Goal: Task Accomplishment & Management: Use online tool/utility

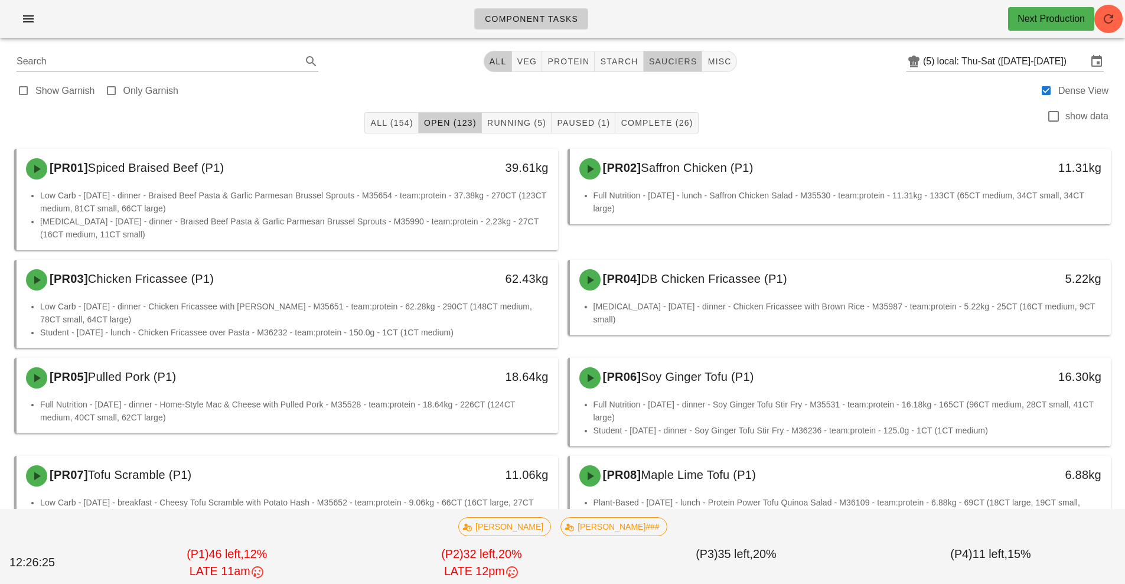
click at [676, 60] on span "sauciers" at bounding box center [672, 61] width 49 height 9
type input "team:sauciers"
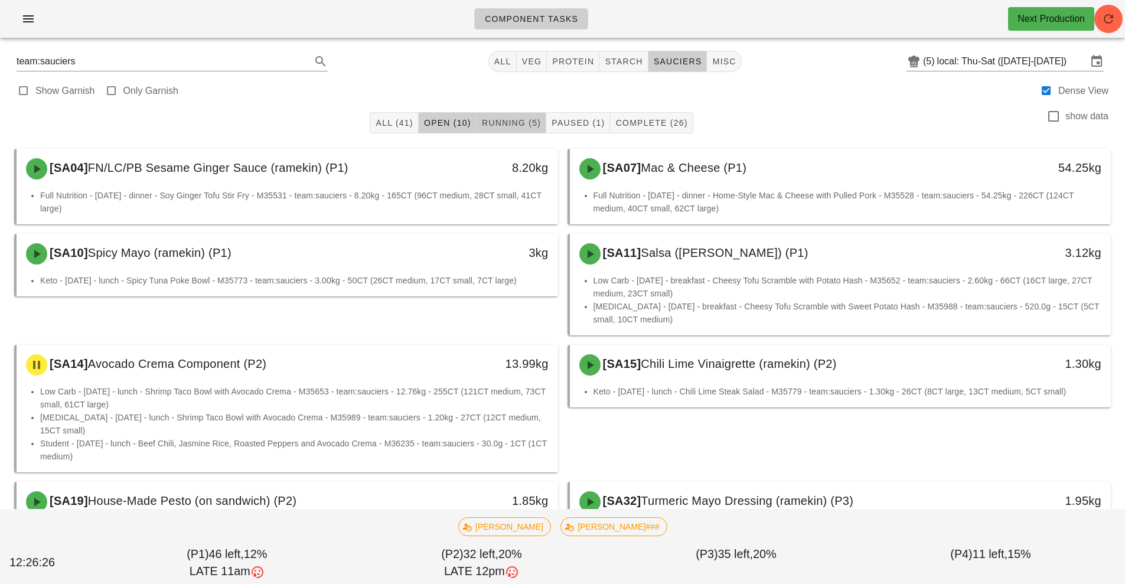
click at [508, 119] on span "Running (5)" at bounding box center [511, 122] width 60 height 9
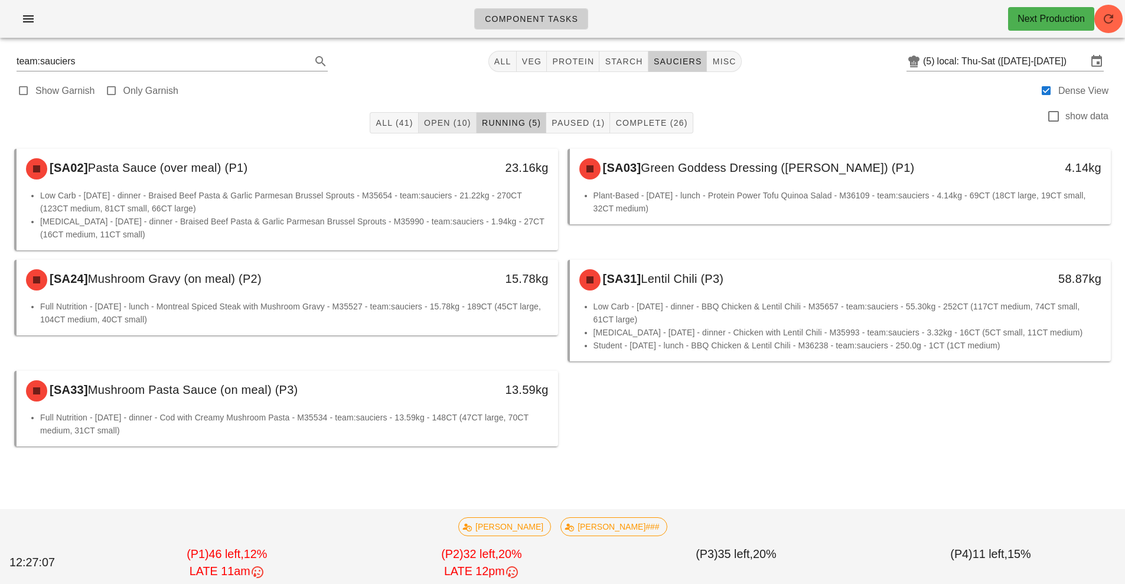
click at [434, 122] on span "Open (10)" at bounding box center [447, 122] width 48 height 9
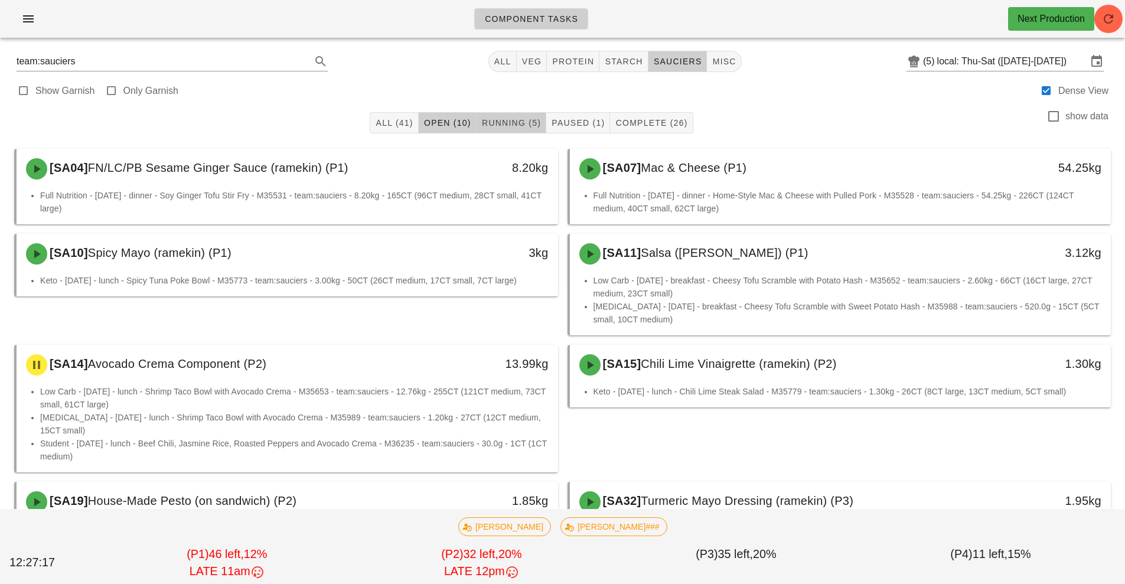
click at [505, 118] on span "Running (5)" at bounding box center [511, 122] width 60 height 9
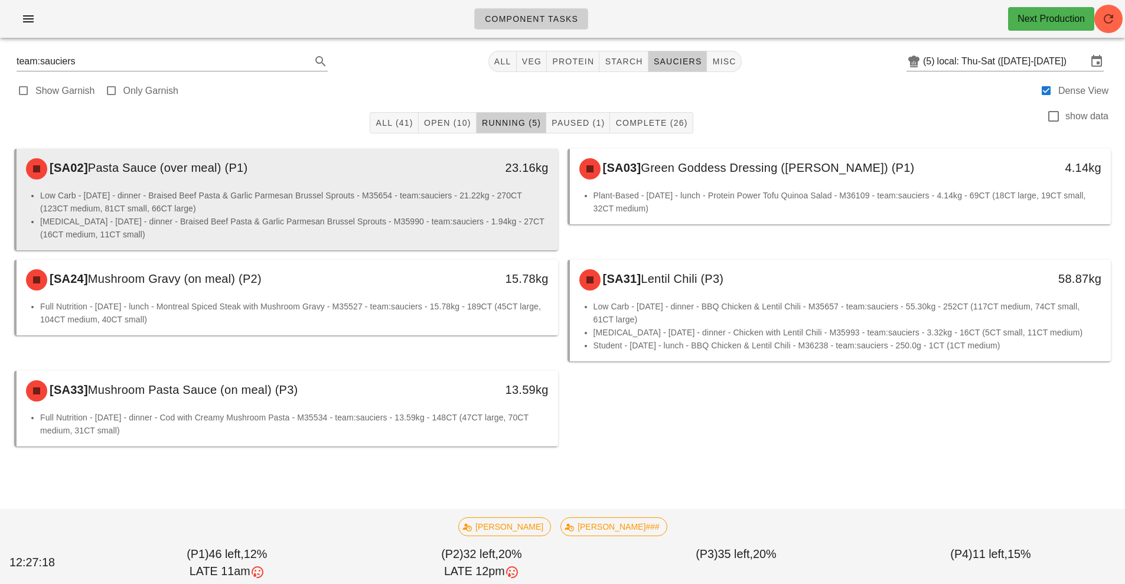
click at [417, 196] on li "Low Carb - [DATE] - dinner - Braised Beef Pasta & Garlic Parmesan Brussel Sprou…" at bounding box center [294, 202] width 508 height 26
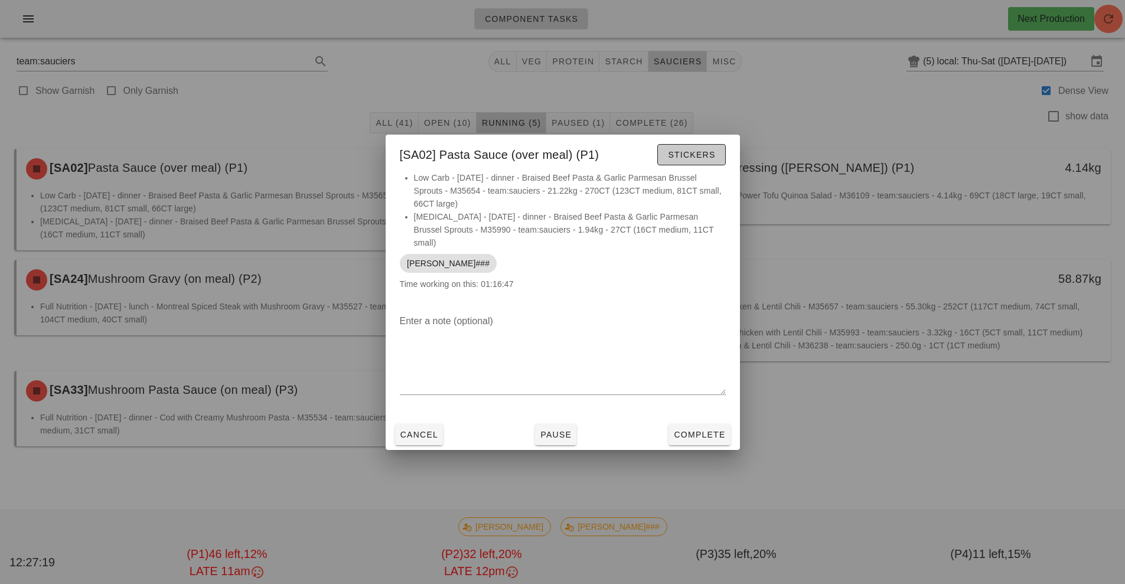
click at [696, 159] on span "Stickers" at bounding box center [691, 154] width 48 height 9
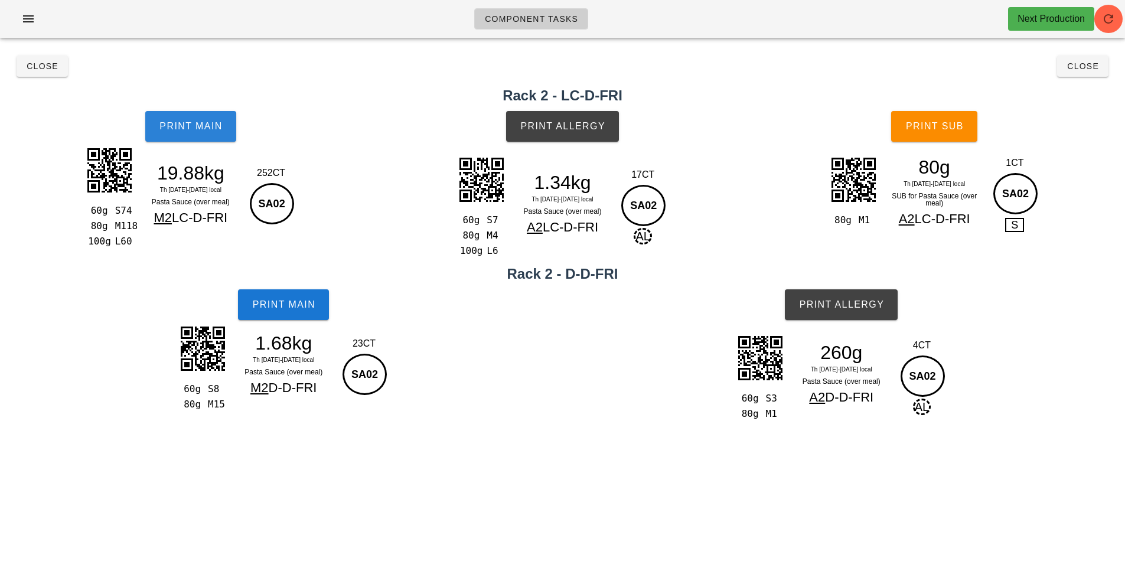
click at [198, 134] on button "Print Main" at bounding box center [190, 126] width 91 height 31
click at [188, 132] on button "Print Main" at bounding box center [190, 126] width 91 height 31
click at [265, 299] on span "Print Main" at bounding box center [283, 304] width 64 height 11
click at [579, 119] on button "Print Allergy" at bounding box center [562, 126] width 113 height 31
click at [847, 312] on button "Print Allergy" at bounding box center [841, 304] width 113 height 31
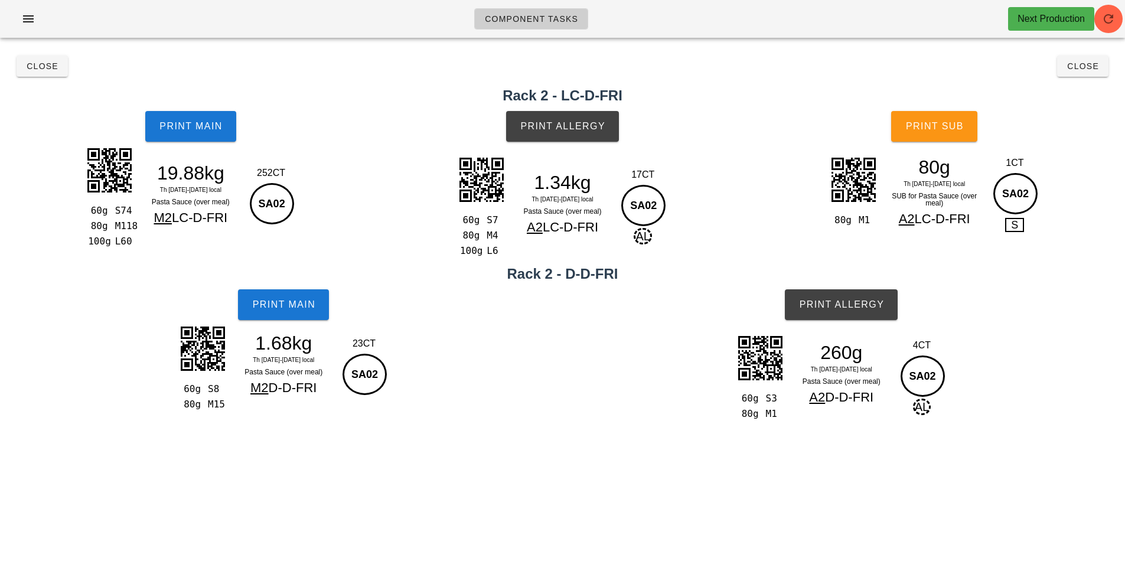
click at [943, 138] on button "Print Sub" at bounding box center [934, 126] width 86 height 31
click at [38, 66] on span "Close" at bounding box center [42, 65] width 32 height 9
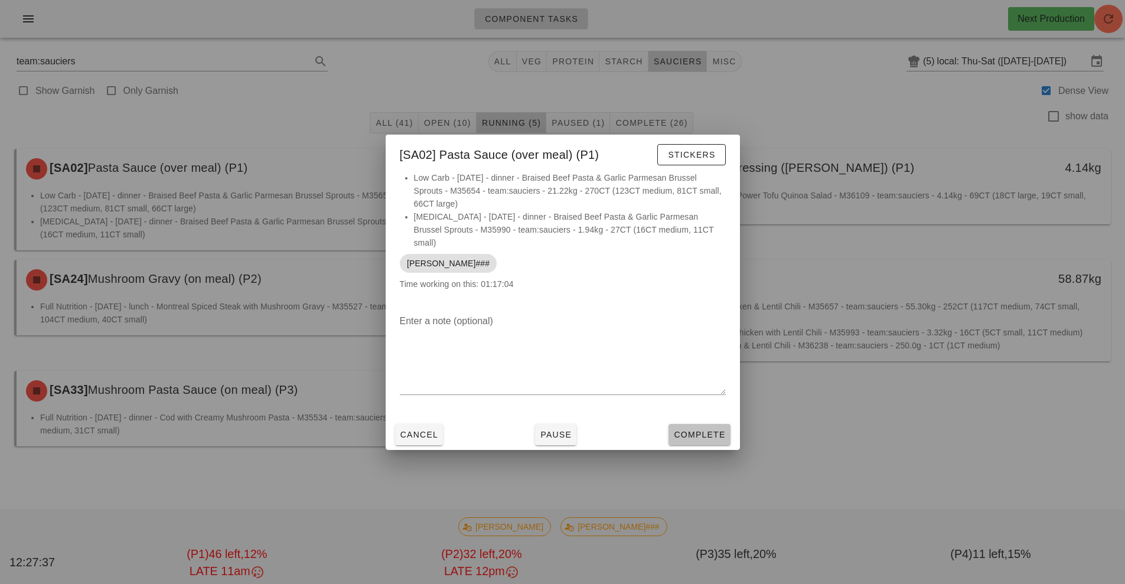
click at [691, 424] on button "Complete" at bounding box center [698, 434] width 61 height 21
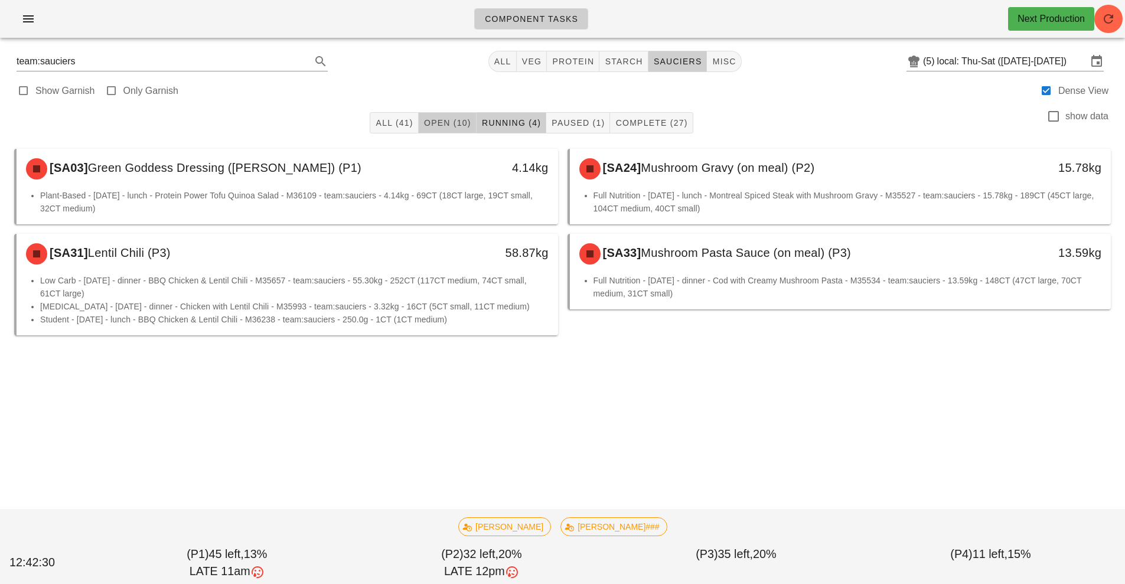
click at [446, 124] on span "Open (10)" at bounding box center [447, 122] width 48 height 9
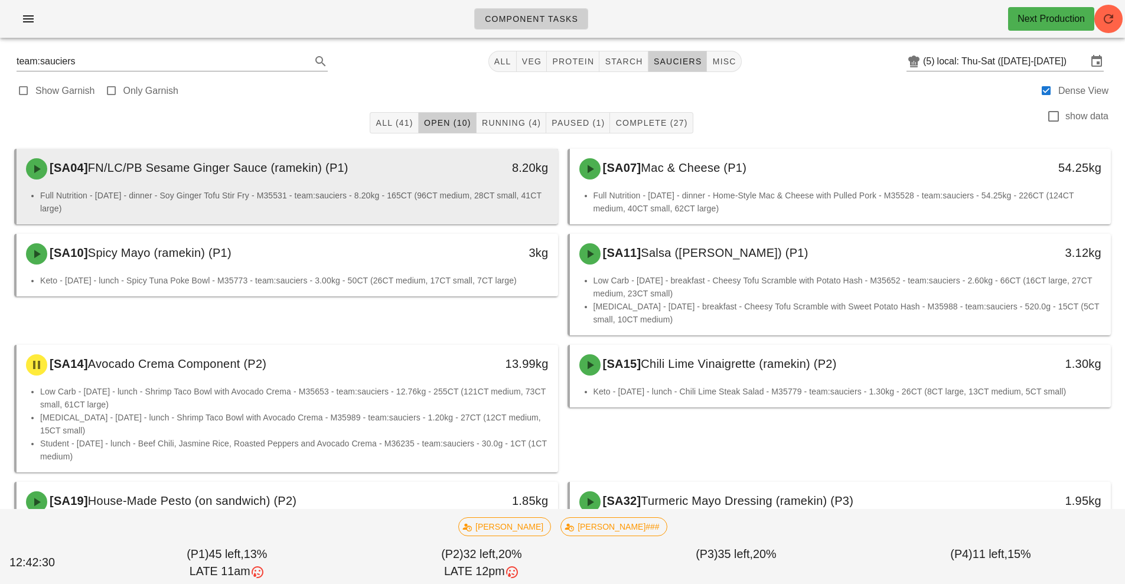
click at [414, 187] on div "[SA04] FN/LC/PB Sesame Ginger Sauce (ramekin) (P1) 8.20kg" at bounding box center [287, 169] width 541 height 40
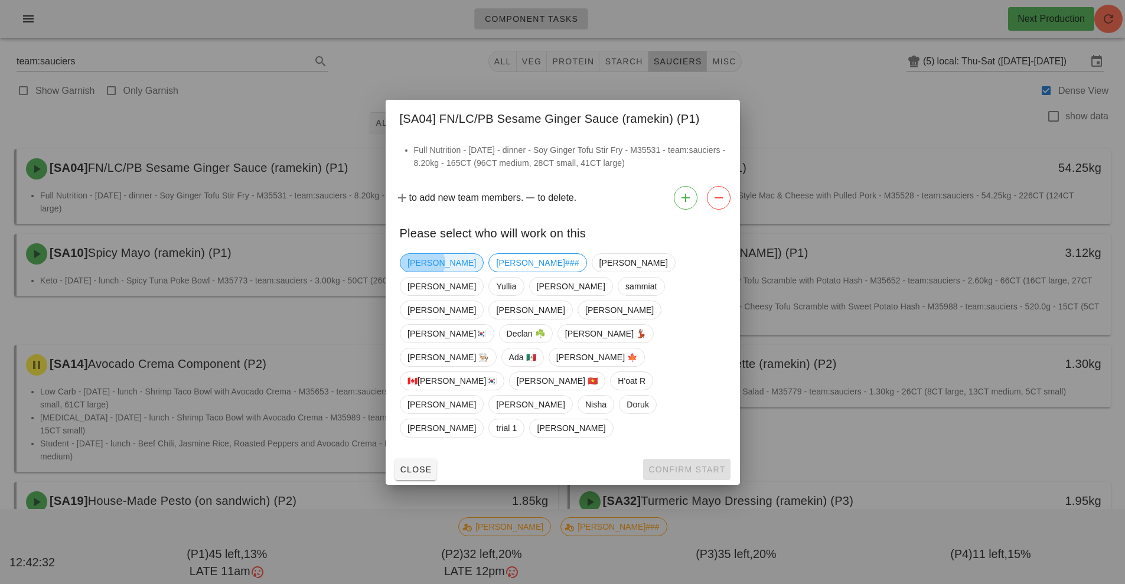
click at [422, 272] on span "[PERSON_NAME]" at bounding box center [442, 262] width 84 height 19
click at [669, 465] on span "Confirm Start" at bounding box center [686, 469] width 77 height 9
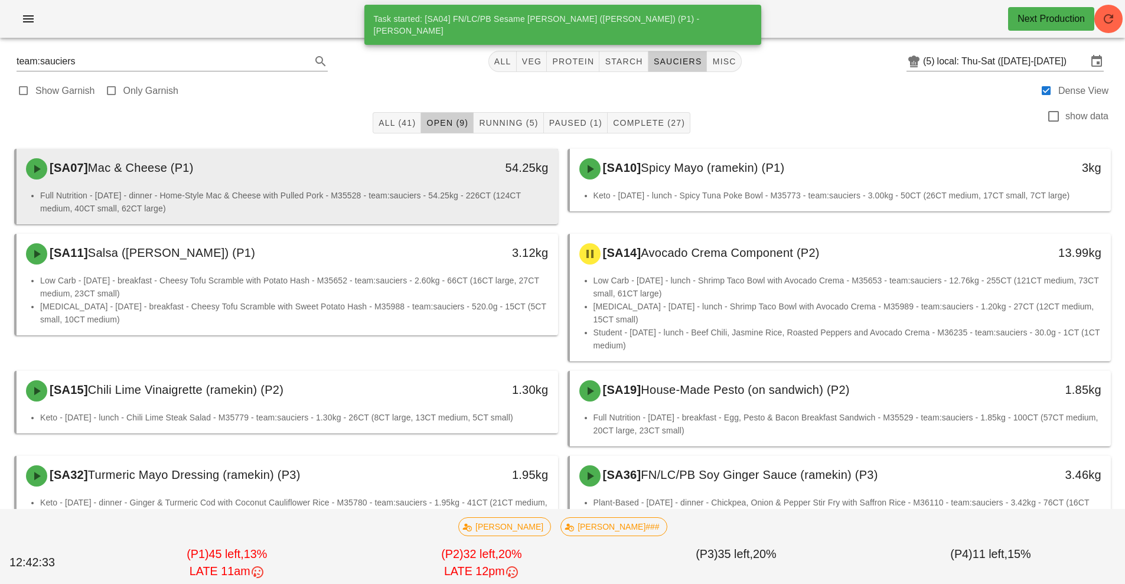
click at [419, 177] on div "[SA07] Mac & Cheese (P1)" at bounding box center [220, 168] width 402 height 35
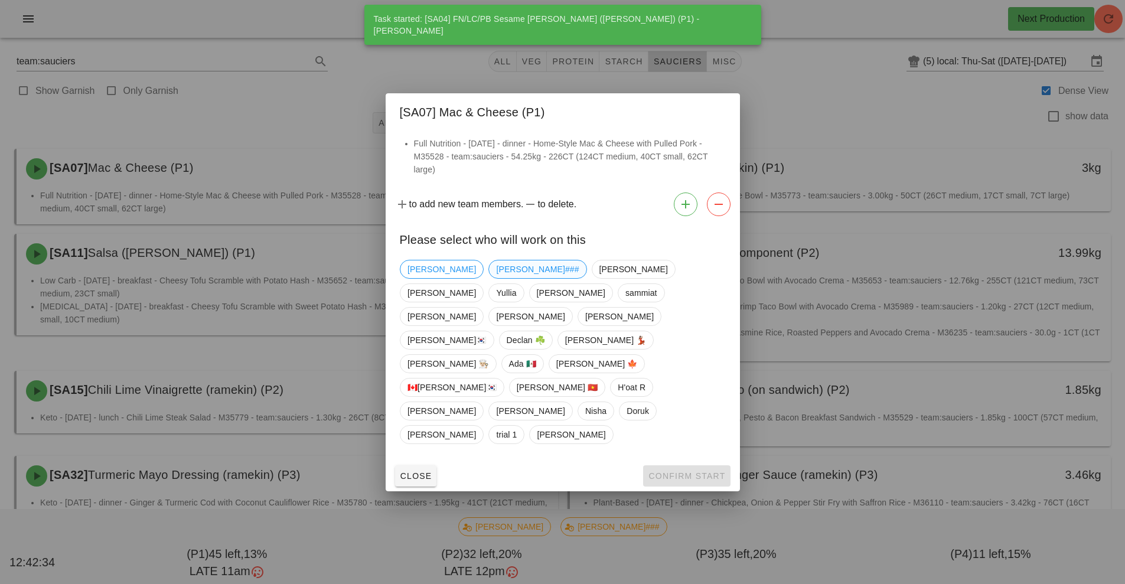
click at [496, 278] on span "[PERSON_NAME]###" at bounding box center [537, 269] width 83 height 18
click at [664, 471] on span "Confirm Start" at bounding box center [686, 475] width 77 height 9
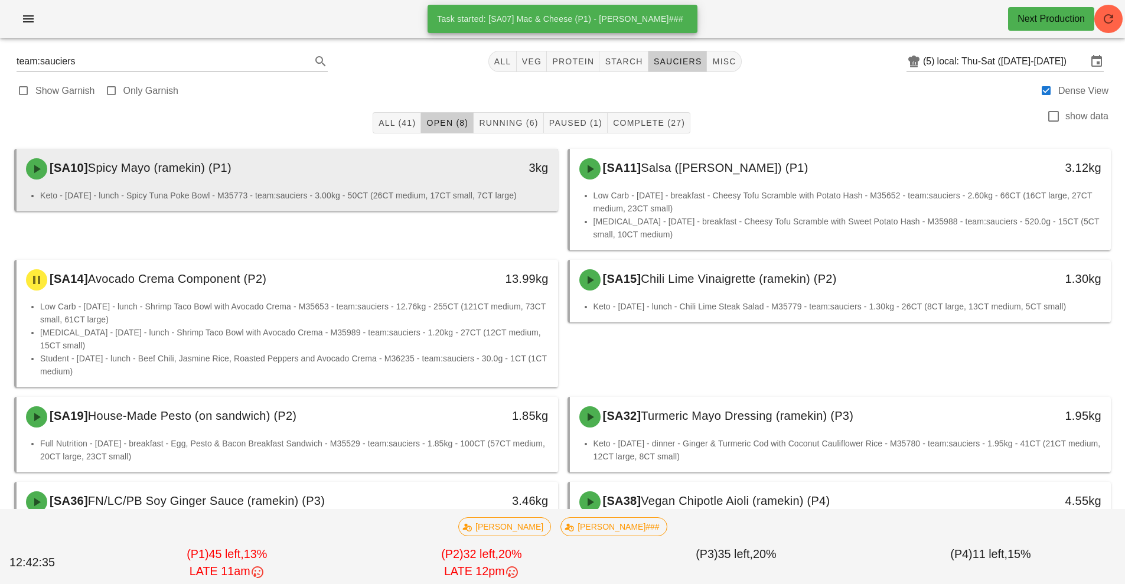
click at [421, 178] on div "3kg" at bounding box center [488, 168] width 134 height 35
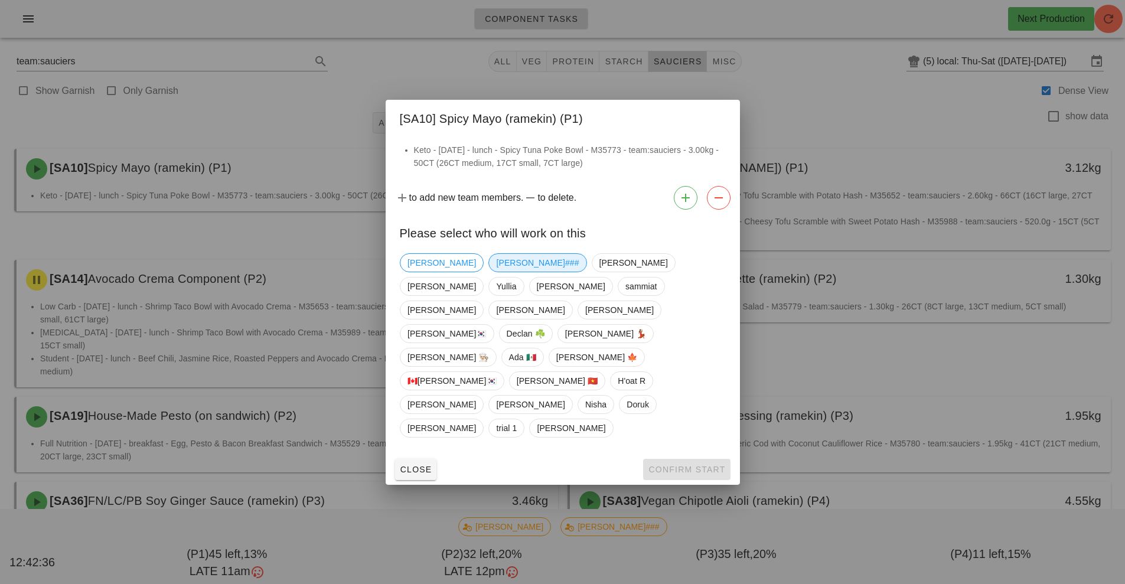
click at [496, 272] on span "[PERSON_NAME]###" at bounding box center [537, 263] width 83 height 18
click at [683, 465] on span "Confirm Start" at bounding box center [686, 469] width 77 height 9
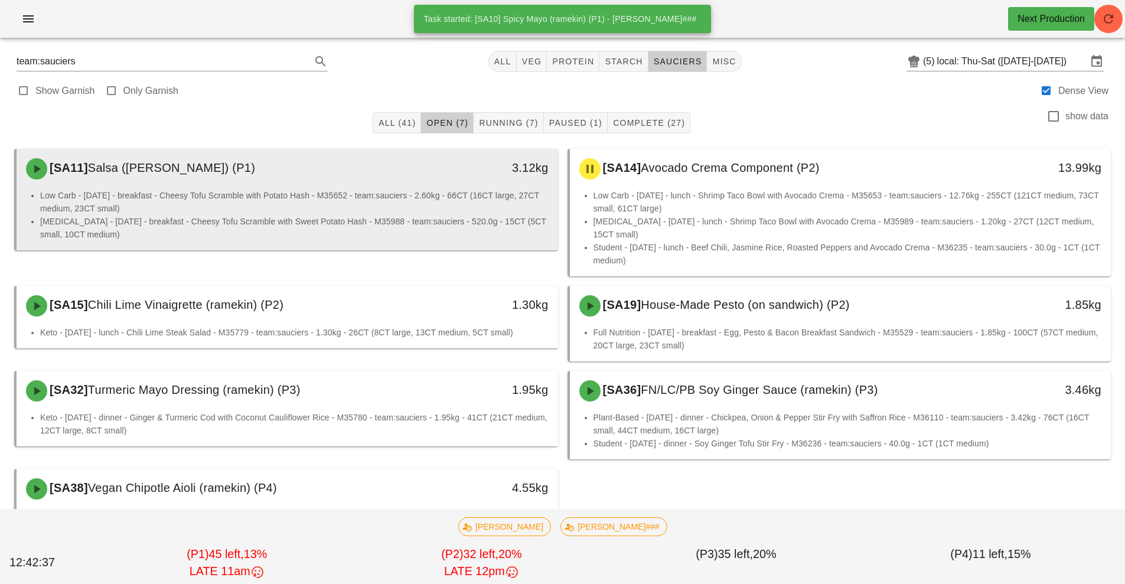
click at [407, 181] on div "[SA11] Salsa (ramekin) (P1)" at bounding box center [220, 168] width 402 height 35
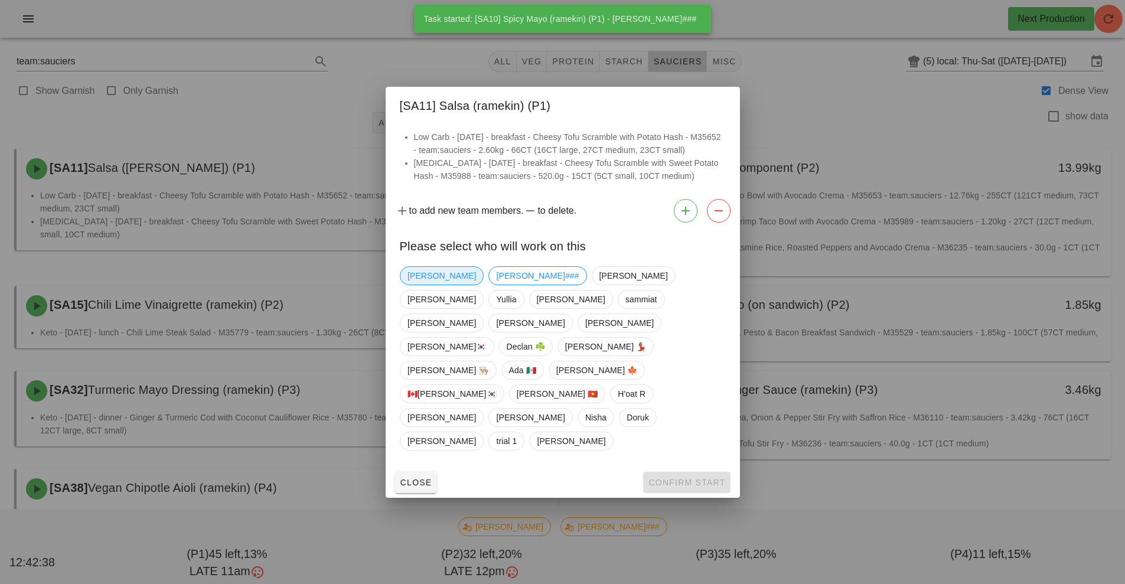
click at [420, 285] on span "[PERSON_NAME]" at bounding box center [441, 276] width 68 height 18
click at [677, 472] on button "Confirm Start" at bounding box center [686, 482] width 87 height 21
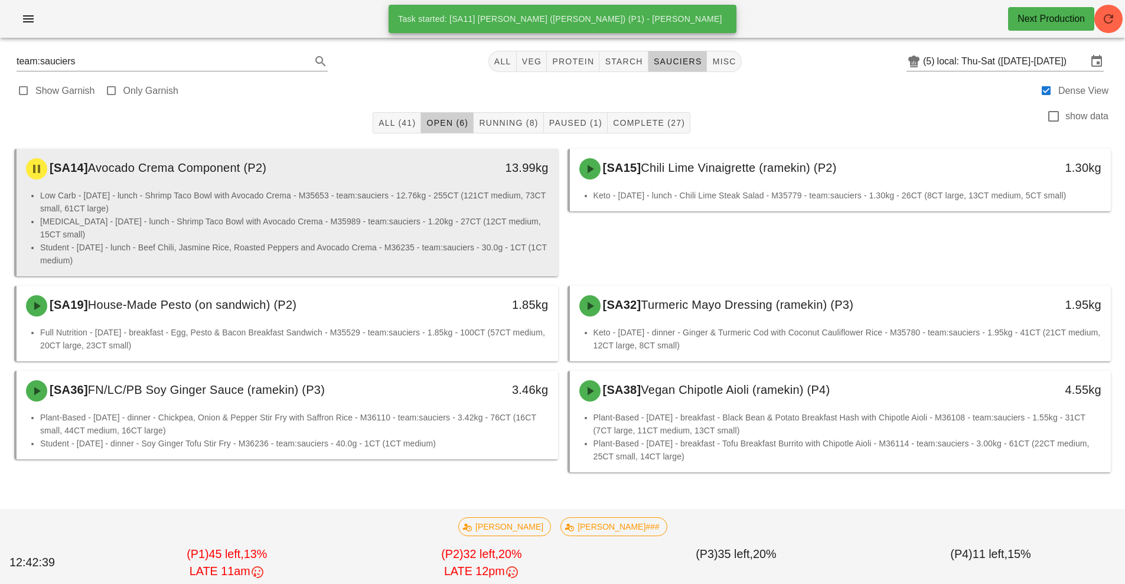
click at [396, 190] on li "Low Carb - [DATE] - lunch - Shrimp Taco Bowl with Avocado Crema - M35653 - team…" at bounding box center [294, 202] width 508 height 26
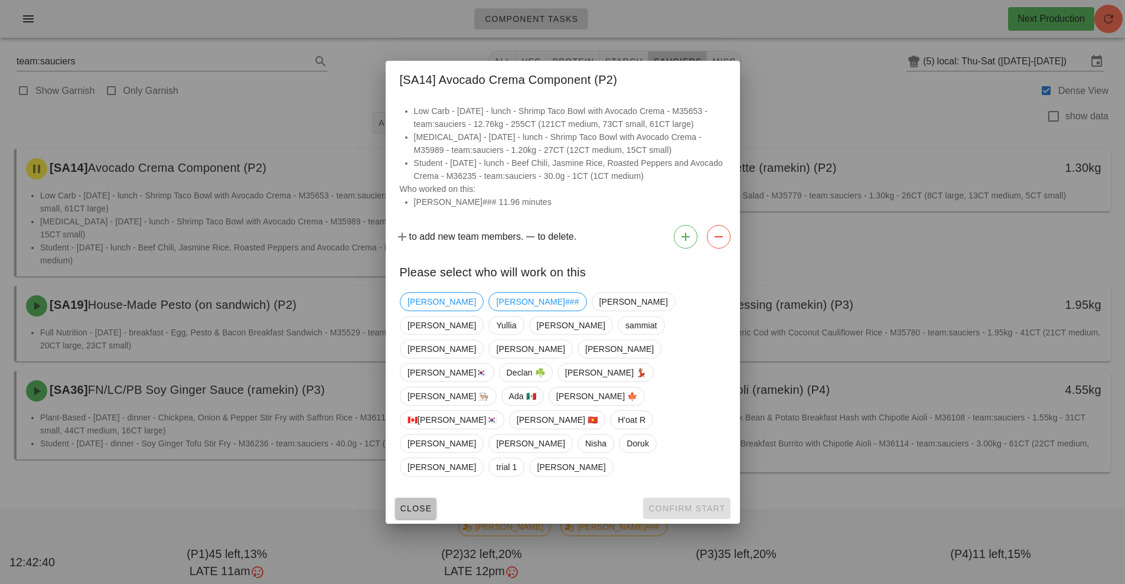
click at [414, 498] on button "Close" at bounding box center [416, 508] width 42 height 21
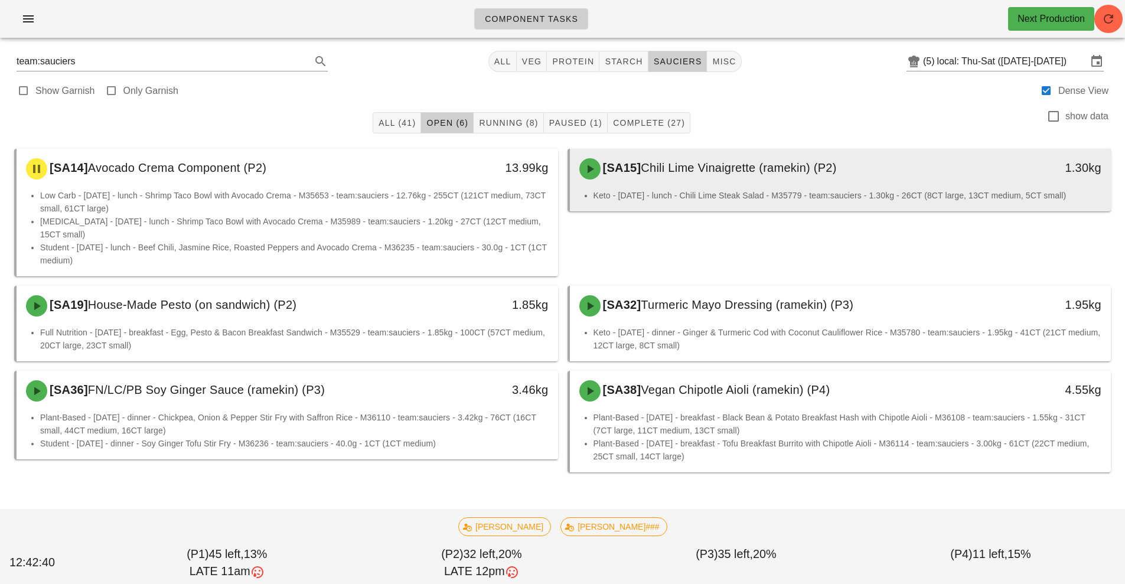
click at [681, 182] on div "[SA15] Chili Lime Vinaigrette (ramekin) (P2)" at bounding box center [773, 168] width 402 height 35
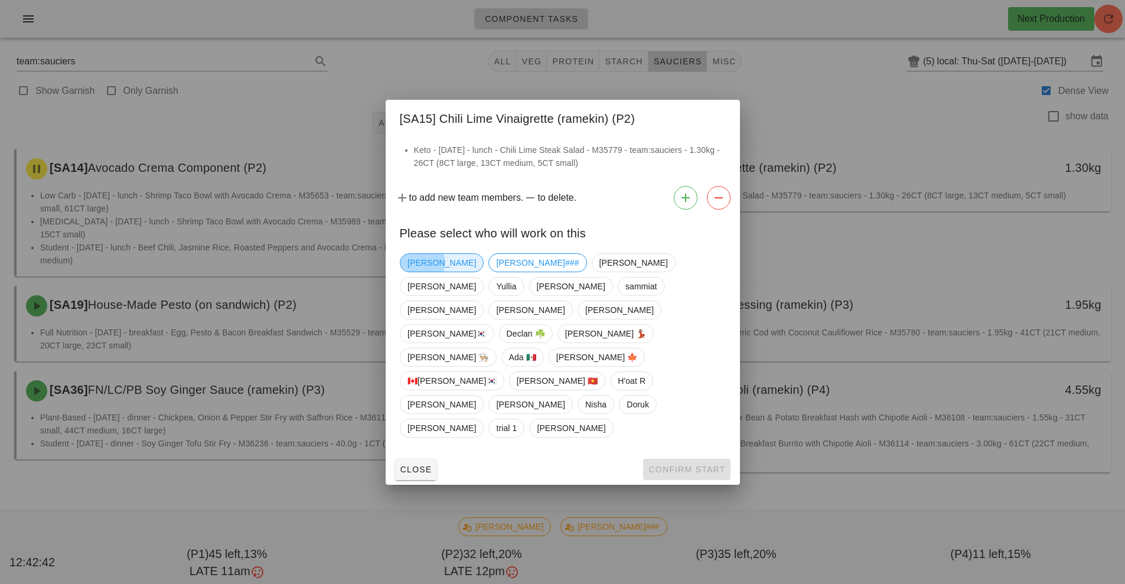
click at [414, 272] on span "[PERSON_NAME]" at bounding box center [441, 263] width 68 height 18
click at [675, 465] on span "Confirm Start" at bounding box center [686, 469] width 77 height 9
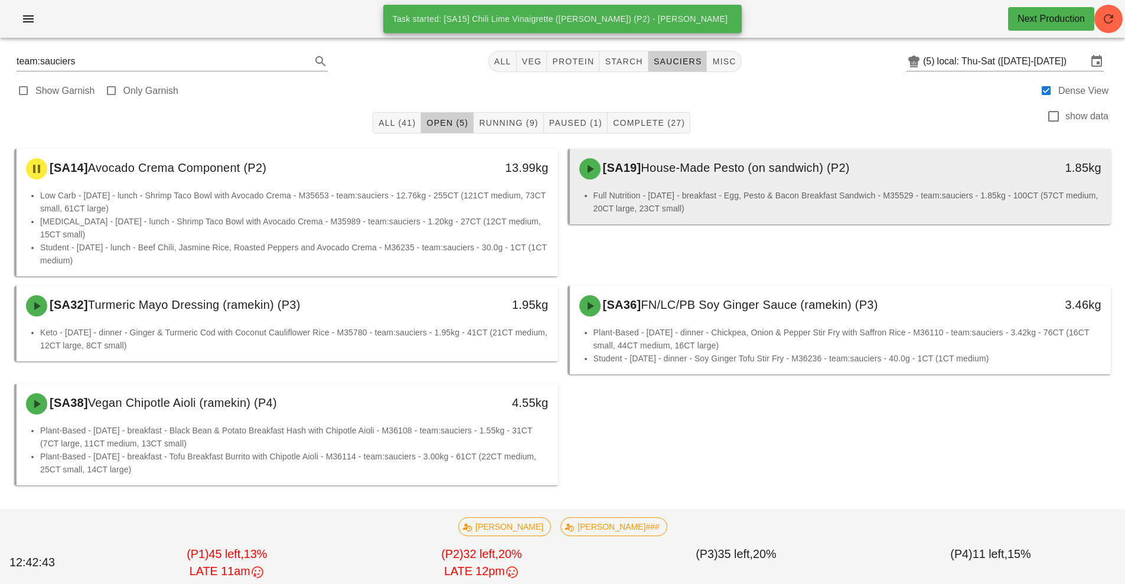
click at [669, 187] on div "[SA19] House-Made Pesto (on sandwich) (P2) 1.85kg" at bounding box center [840, 169] width 541 height 40
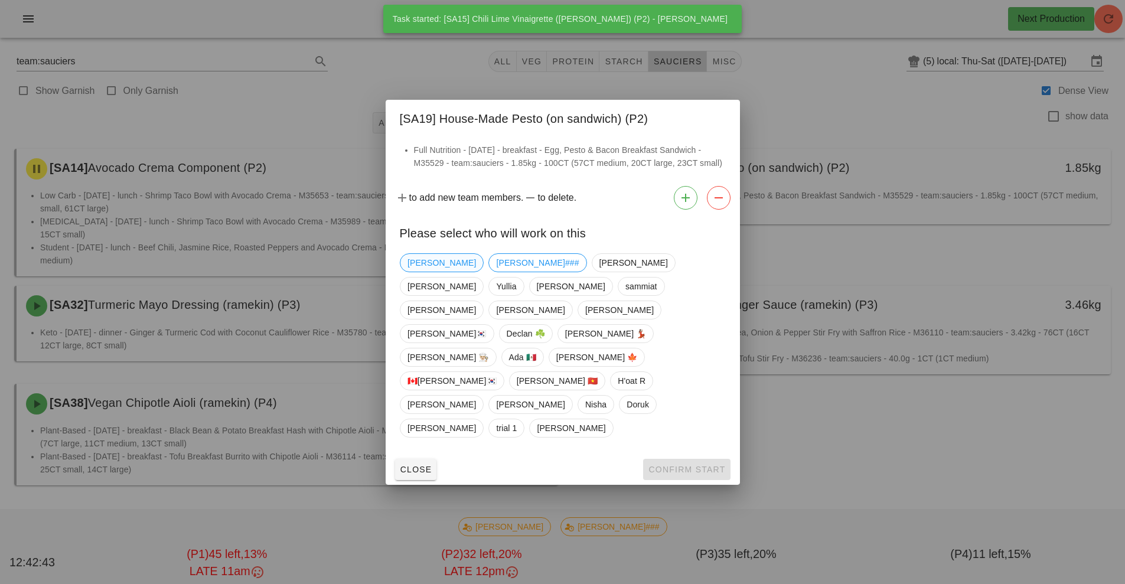
click at [419, 272] on span "[PERSON_NAME]" at bounding box center [441, 263] width 68 height 18
click at [682, 465] on span "Confirm Start" at bounding box center [686, 469] width 77 height 9
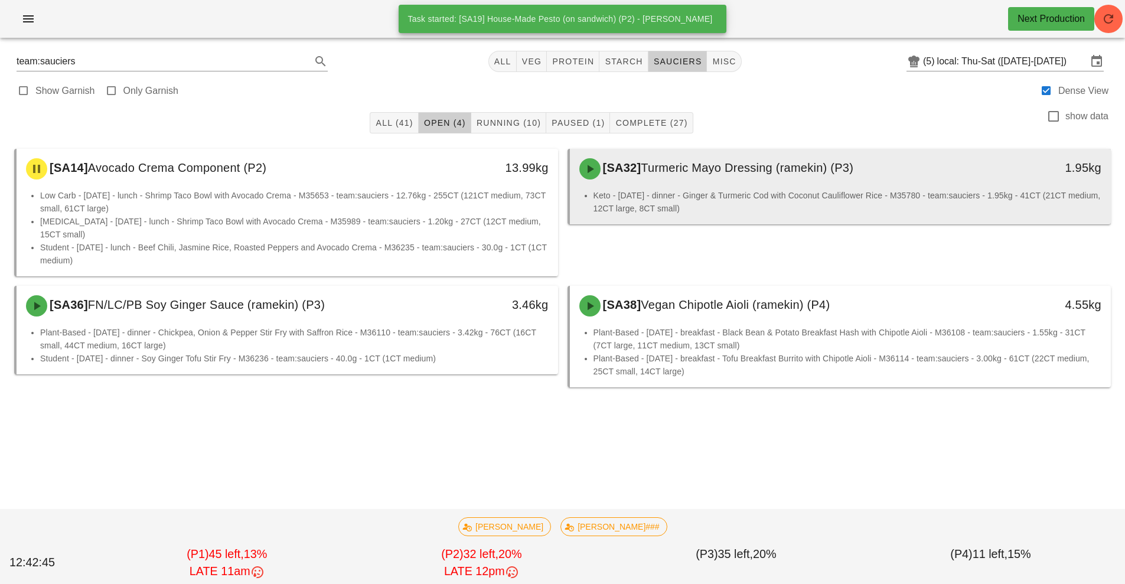
click at [643, 152] on div "[SA32] Turmeric Mayo Dressing (ramekin) (P3)" at bounding box center [773, 168] width 402 height 35
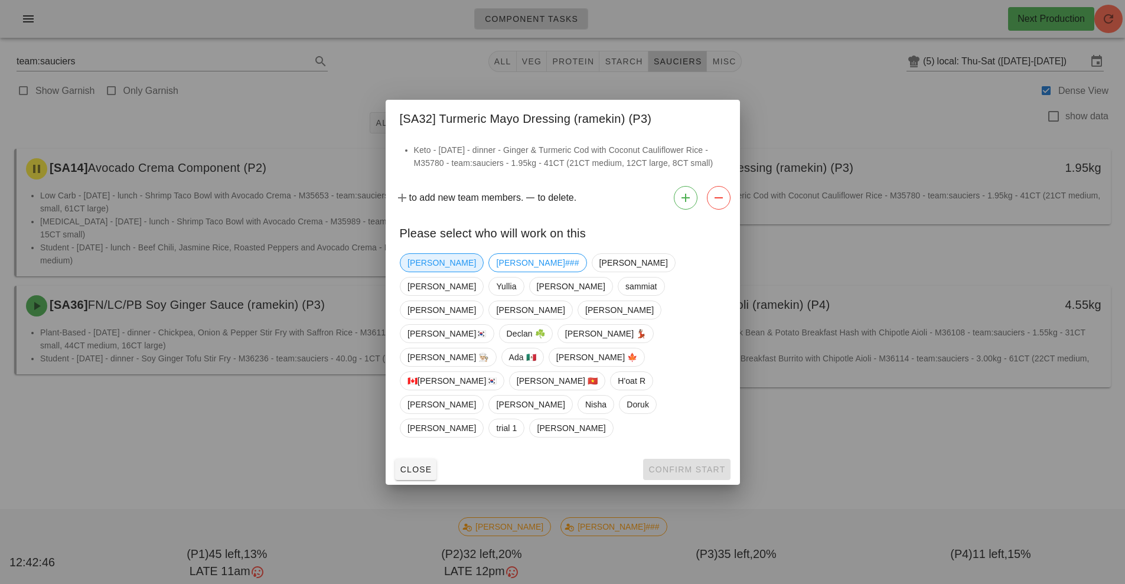
click at [424, 272] on span "[PERSON_NAME]" at bounding box center [441, 263] width 68 height 18
click at [682, 459] on button "Confirm Start" at bounding box center [686, 469] width 87 height 21
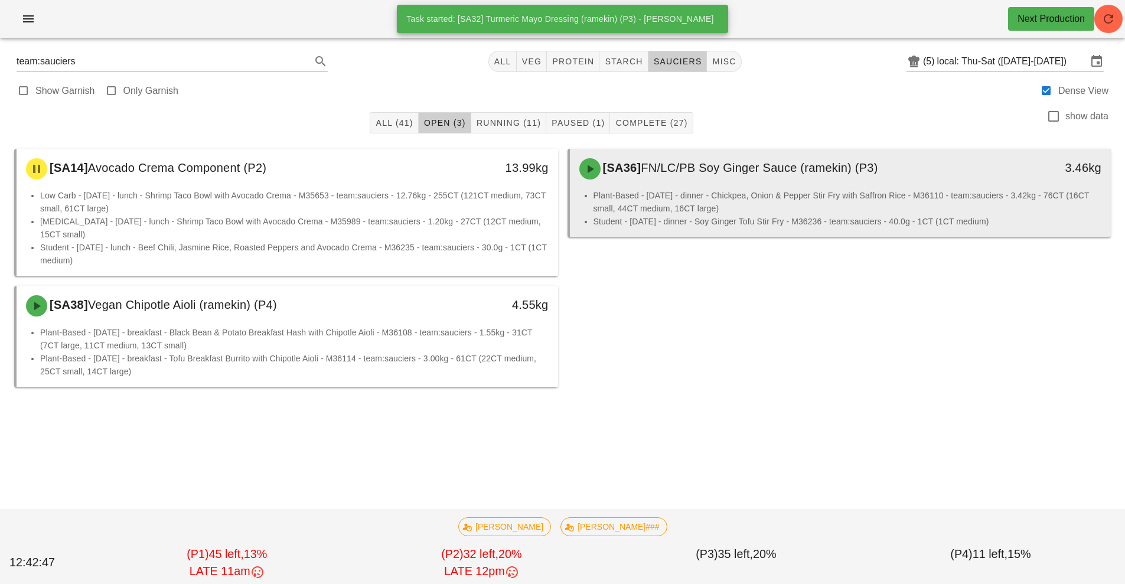
click at [692, 177] on div "[SA36] FN/LC/PB Soy Ginger Sauce (ramekin) (P3)" at bounding box center [773, 168] width 402 height 35
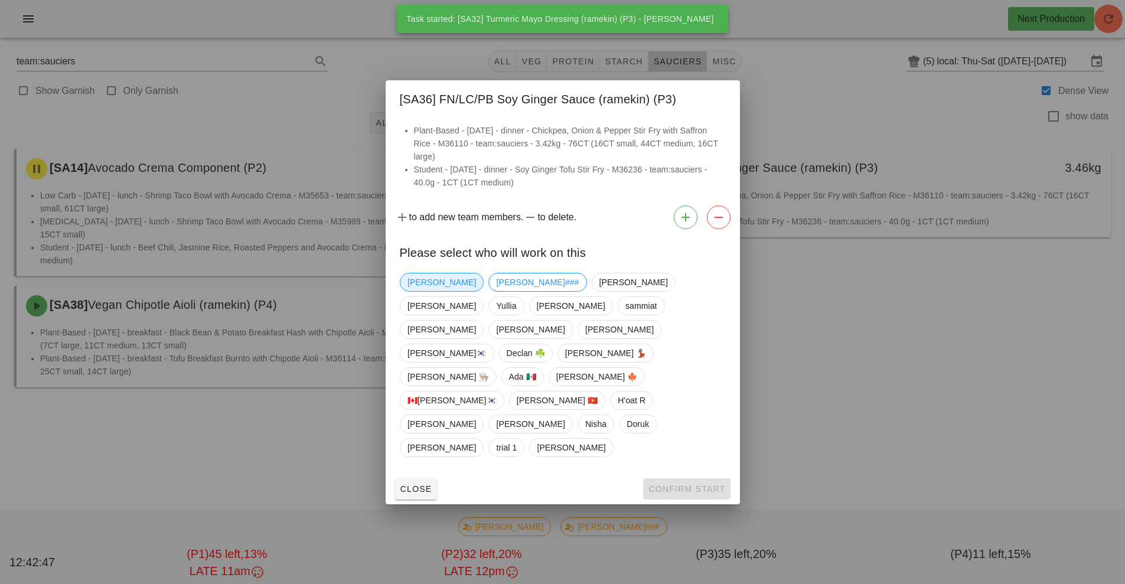
click at [429, 291] on span "[PERSON_NAME]" at bounding box center [441, 282] width 68 height 18
click at [675, 484] on span "Confirm Start" at bounding box center [686, 488] width 77 height 9
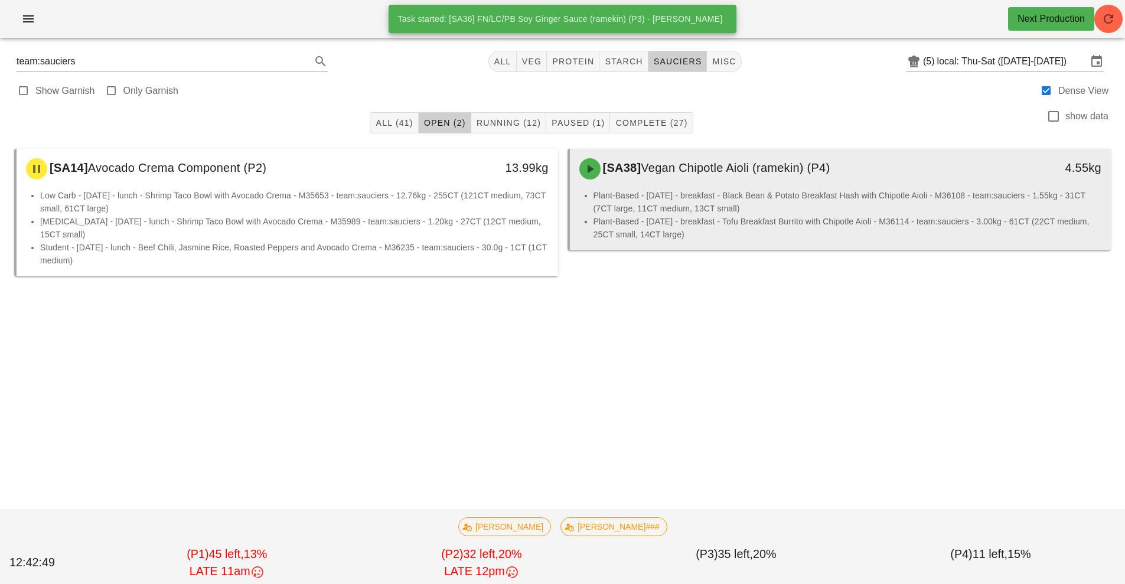
click at [698, 200] on li "Plant-Based - [DATE] - breakfast - Black Bean & Potato Breakfast Hash with Chip…" at bounding box center [847, 202] width 508 height 26
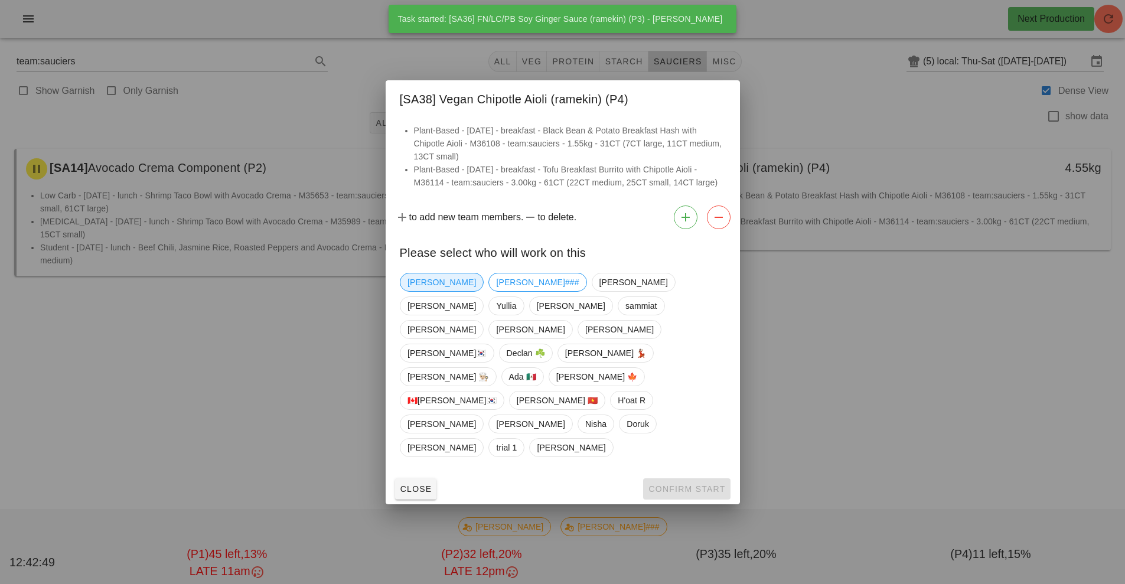
click at [428, 291] on span "[PERSON_NAME]" at bounding box center [441, 282] width 68 height 18
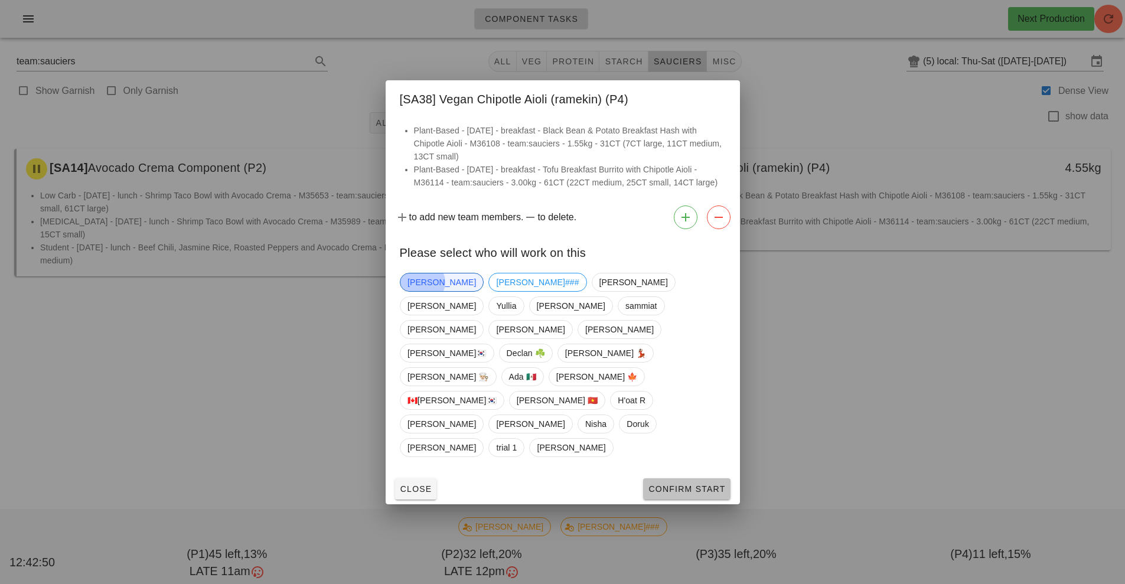
click at [688, 478] on button "Confirm Start" at bounding box center [686, 488] width 87 height 21
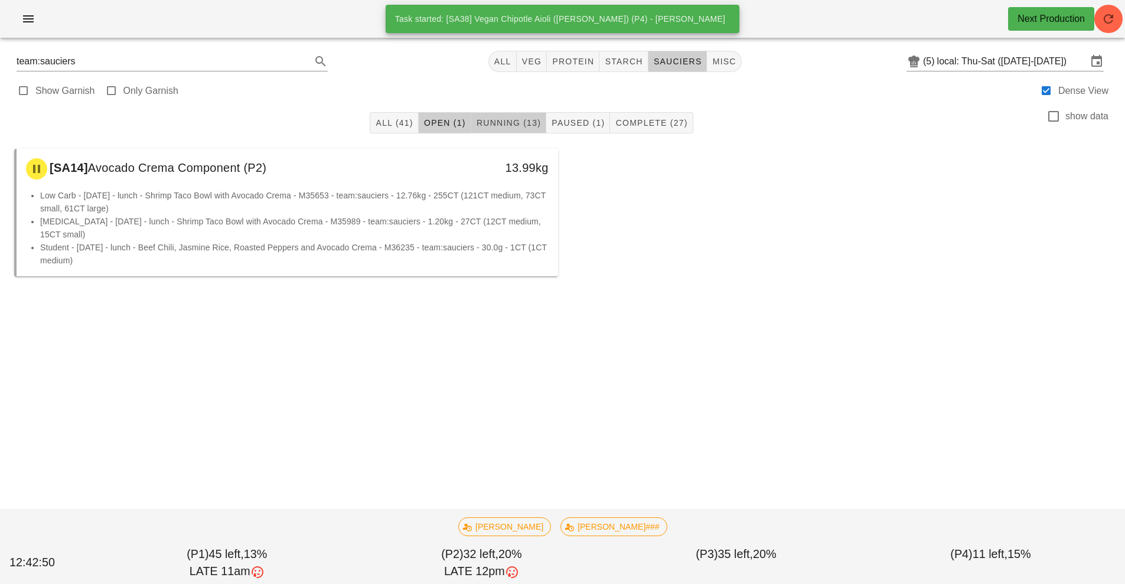
click at [509, 123] on span "Running (13)" at bounding box center [508, 122] width 65 height 9
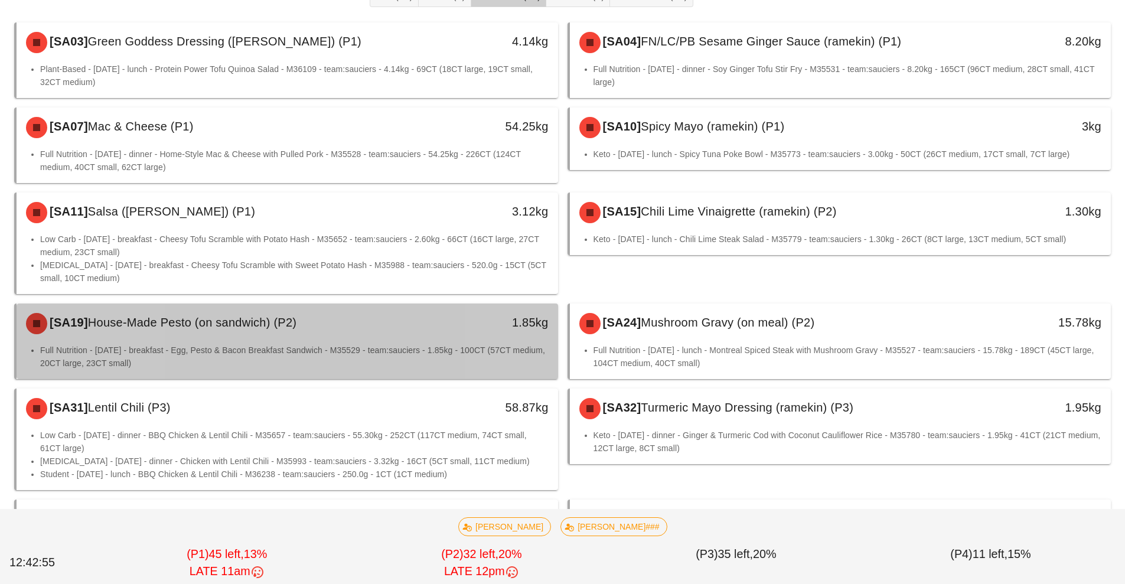
scroll to position [184, 0]
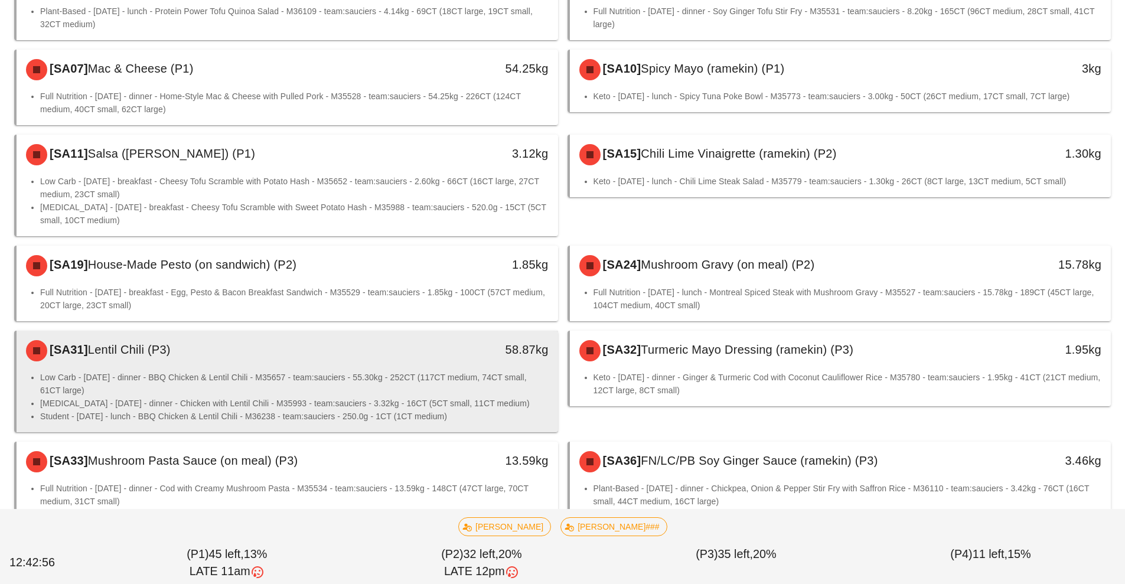
click at [465, 381] on li "Low Carb - [DATE] - dinner - BBQ Chicken & Lentil Chili - M35657 - team:saucier…" at bounding box center [294, 384] width 508 height 26
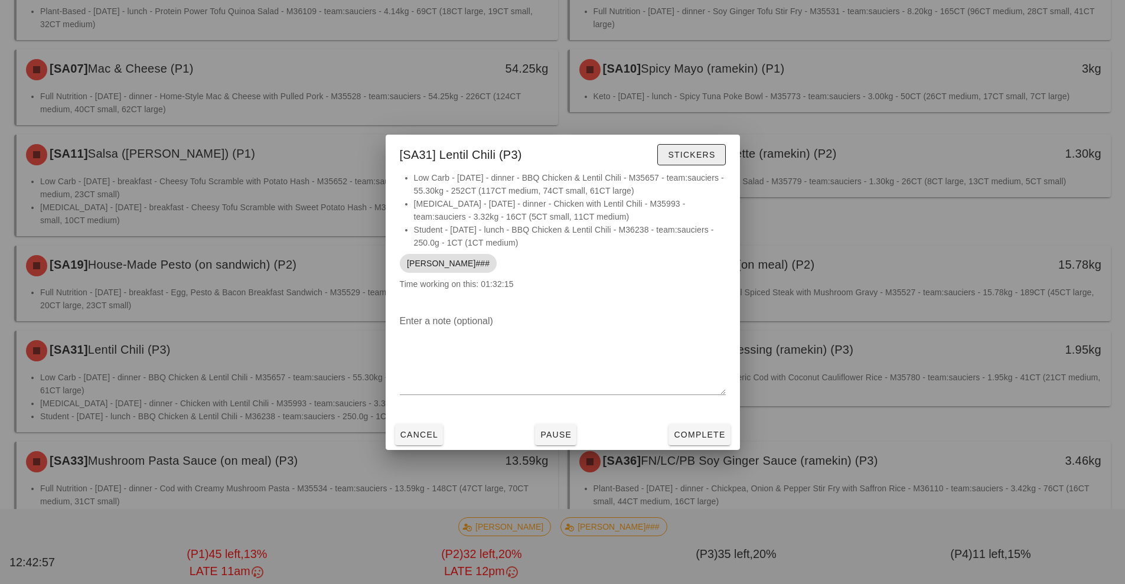
click at [688, 159] on span "Stickers" at bounding box center [691, 154] width 48 height 9
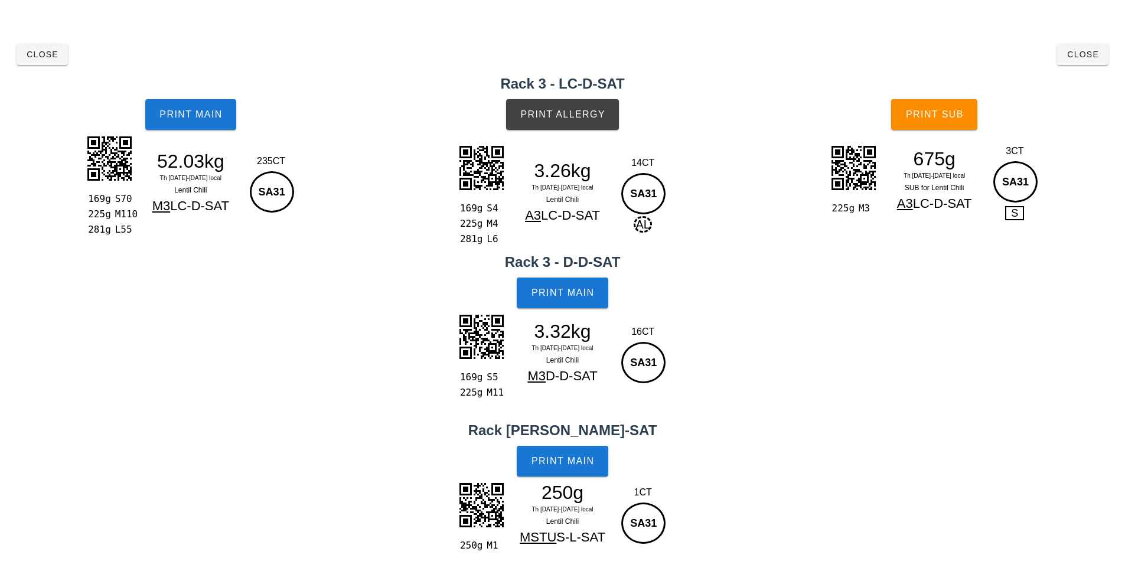
scroll to position [12, 0]
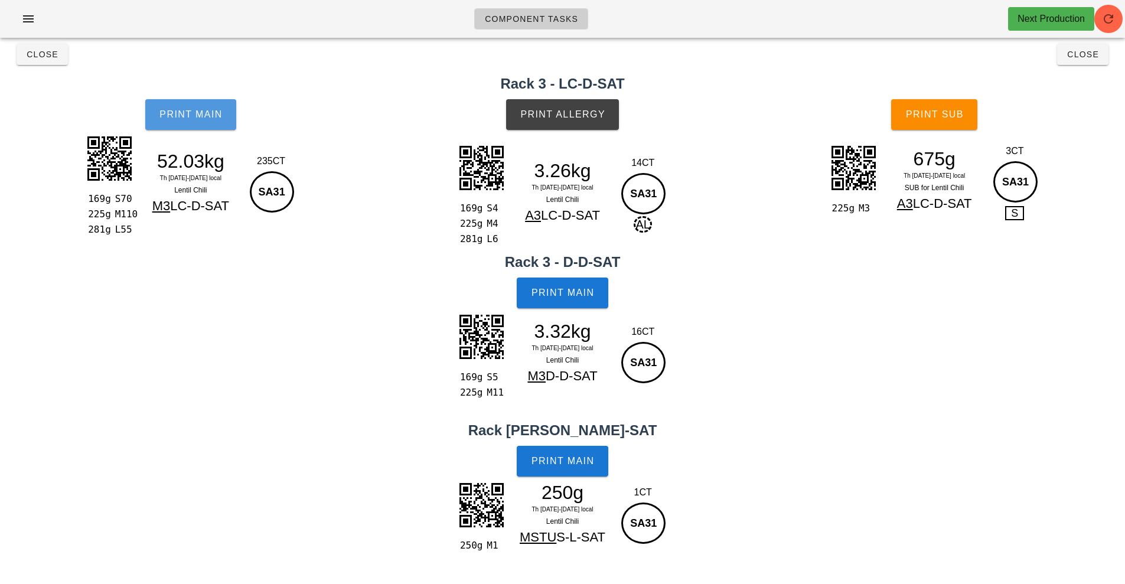
click at [203, 110] on span "Print Main" at bounding box center [191, 114] width 64 height 11
click at [178, 107] on button "Print Main" at bounding box center [190, 114] width 91 height 31
click at [191, 119] on span "Print Main" at bounding box center [191, 114] width 64 height 11
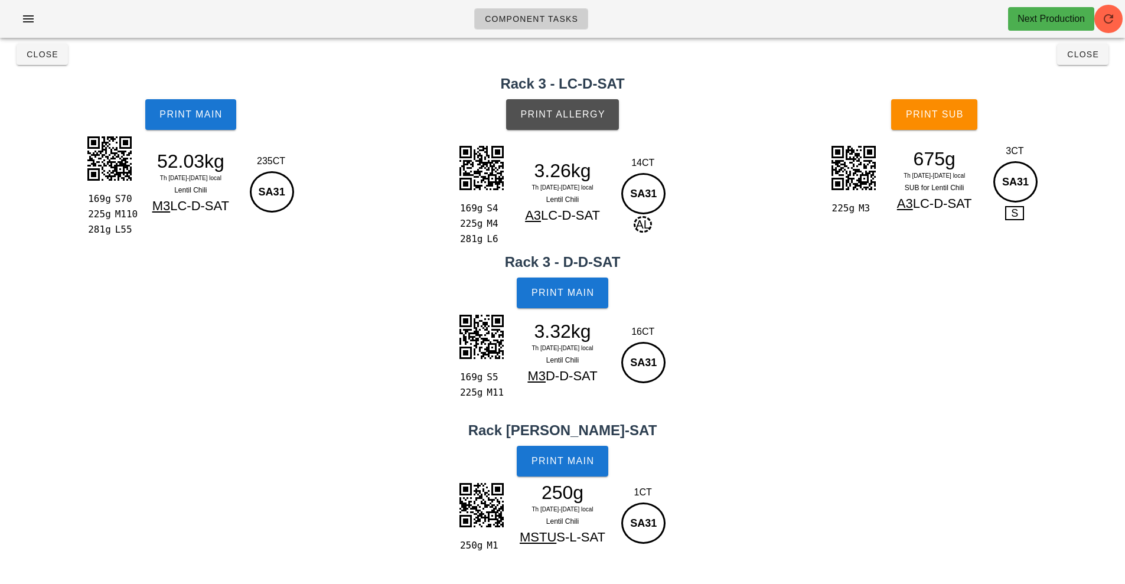
click at [573, 118] on span "Print Allergy" at bounding box center [562, 114] width 86 height 11
click at [564, 295] on span "Print Main" at bounding box center [563, 292] width 64 height 11
click at [564, 465] on span "Print Main" at bounding box center [563, 461] width 64 height 11
click at [938, 122] on button "Print Sub" at bounding box center [934, 114] width 86 height 31
click at [40, 63] on button "Close" at bounding box center [42, 54] width 51 height 21
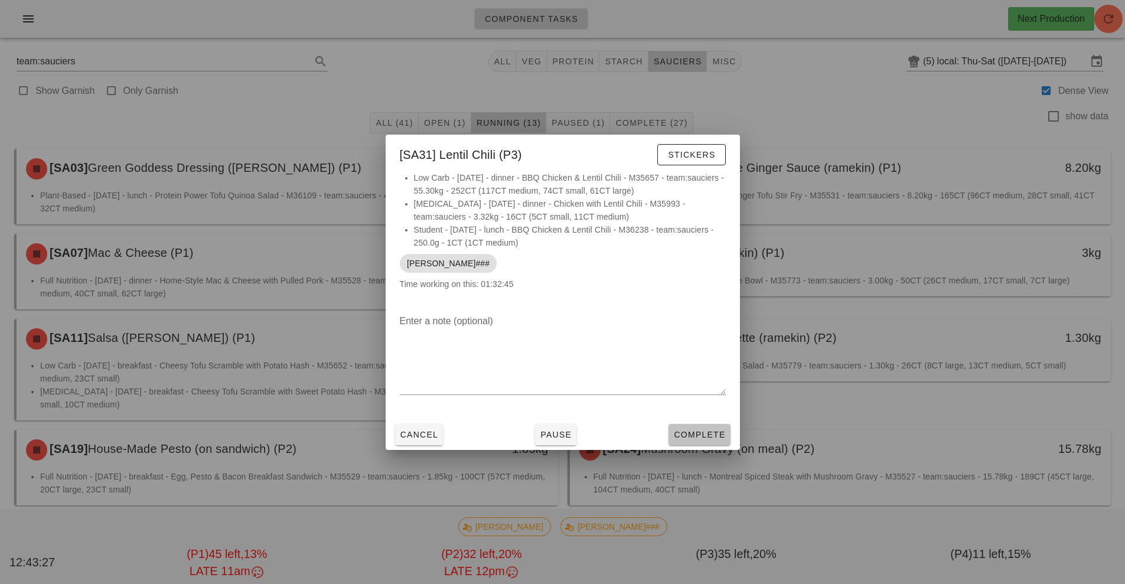
click at [694, 426] on button "Complete" at bounding box center [698, 434] width 61 height 21
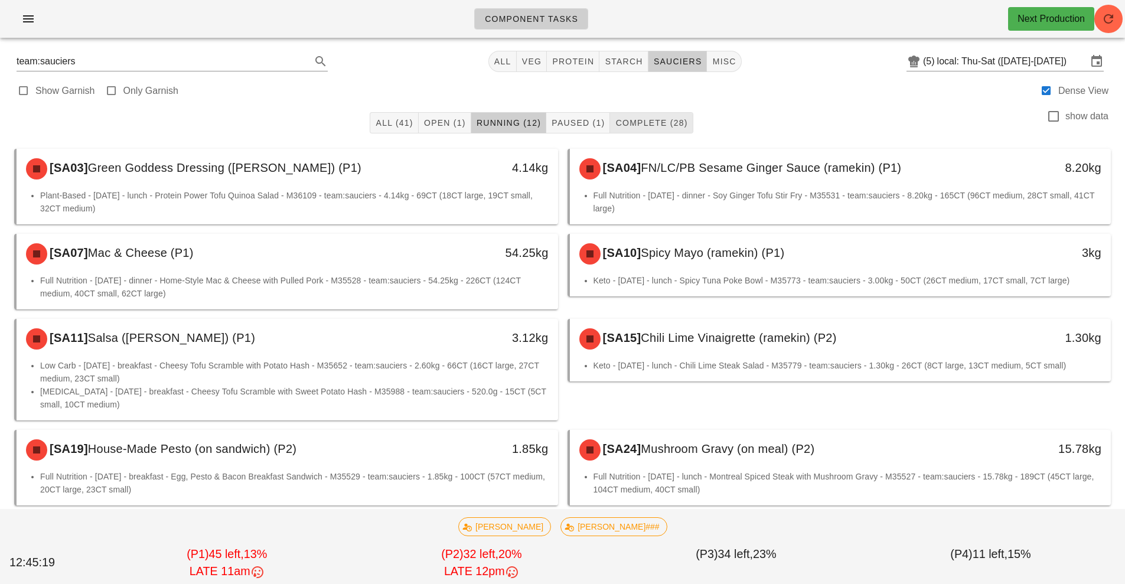
click at [662, 127] on span "Complete (28)" at bounding box center [651, 122] width 73 height 9
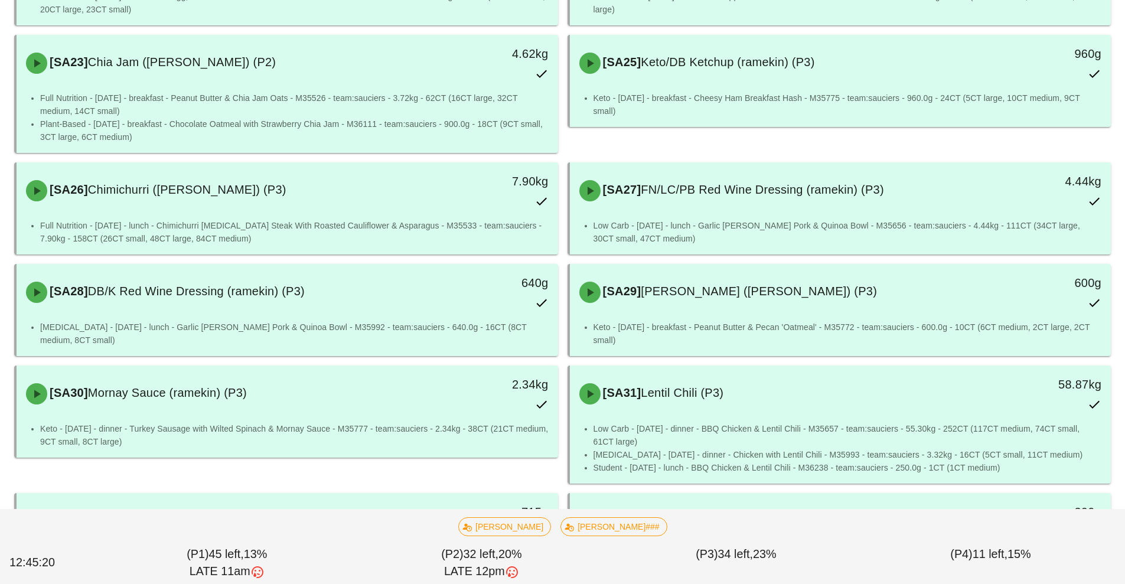
scroll to position [880, 0]
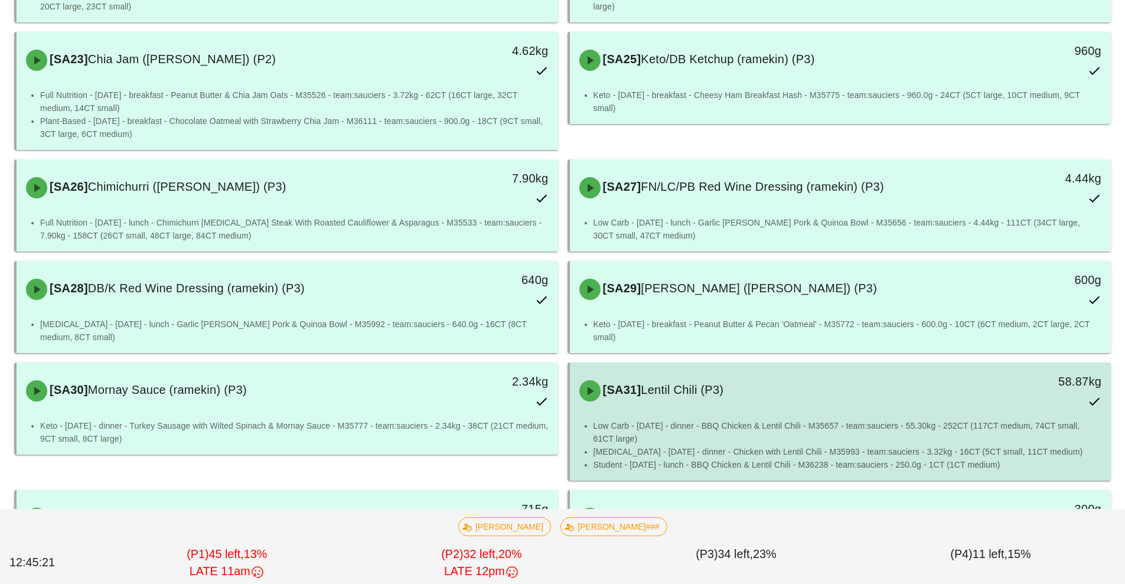
click at [730, 426] on li "Low Carb - [DATE] - dinner - BBQ Chicken & Lentil Chili - M35657 - team:saucier…" at bounding box center [847, 432] width 508 height 26
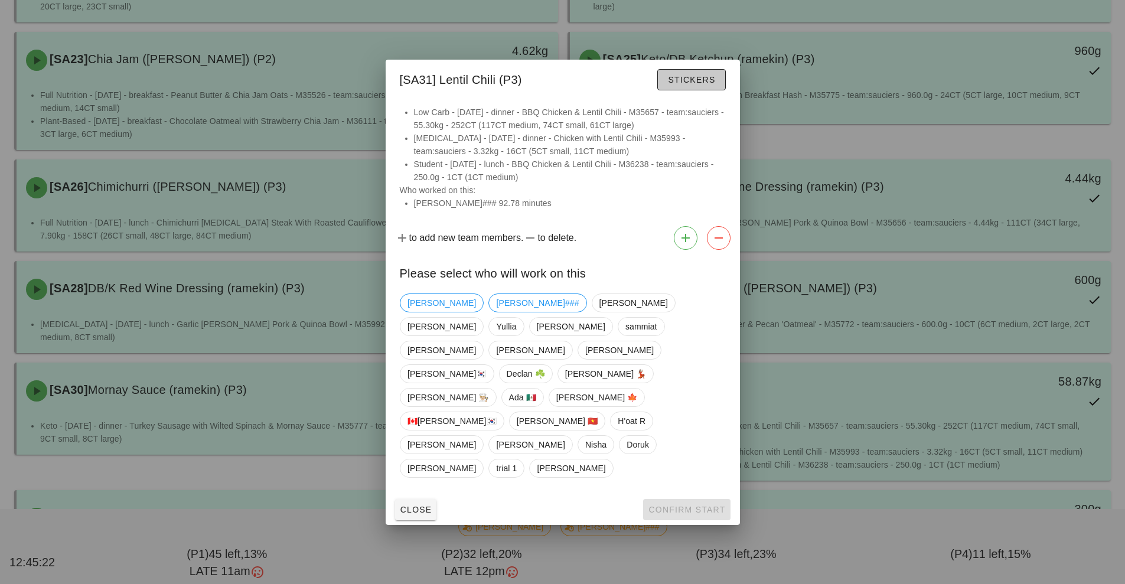
click at [698, 84] on span "Stickers" at bounding box center [691, 79] width 48 height 9
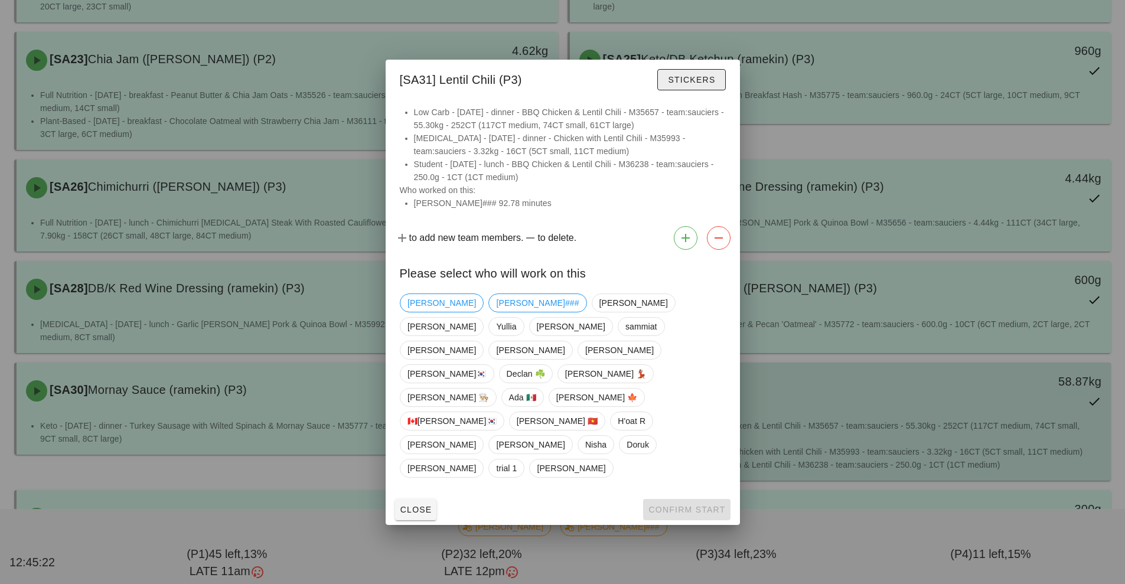
scroll to position [12, 0]
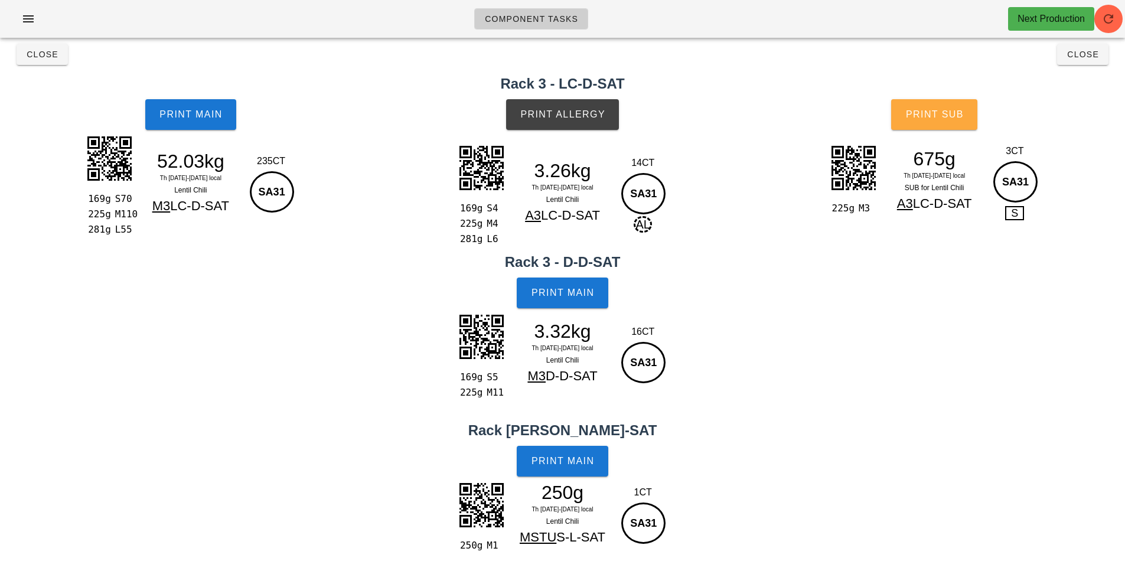
click at [926, 127] on button "Print Sub" at bounding box center [934, 114] width 86 height 31
click at [31, 53] on span "Close" at bounding box center [42, 54] width 32 height 9
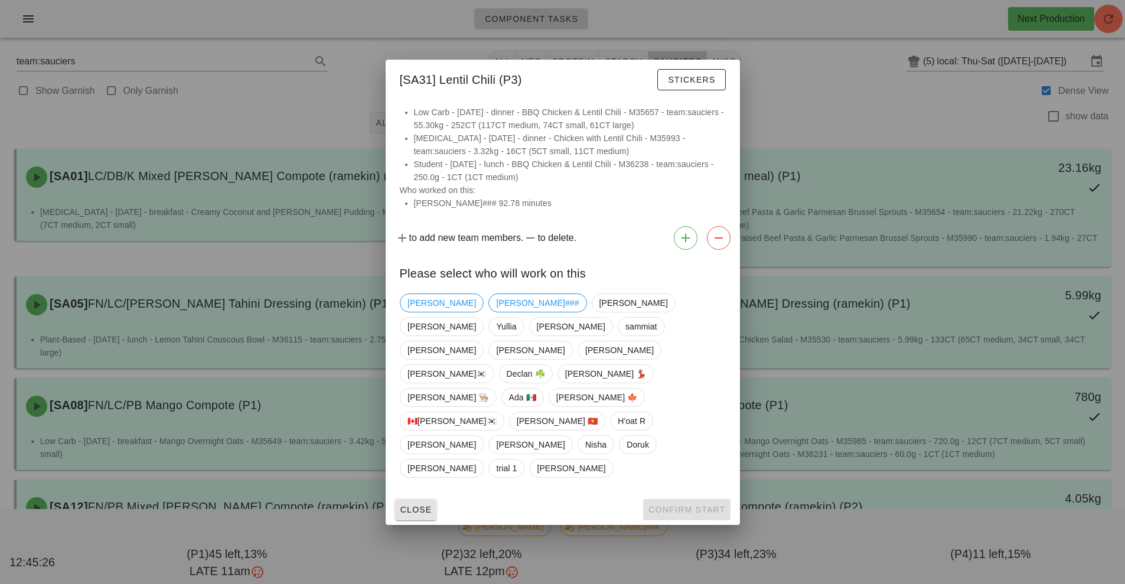
click at [416, 505] on span "Close" at bounding box center [416, 509] width 32 height 9
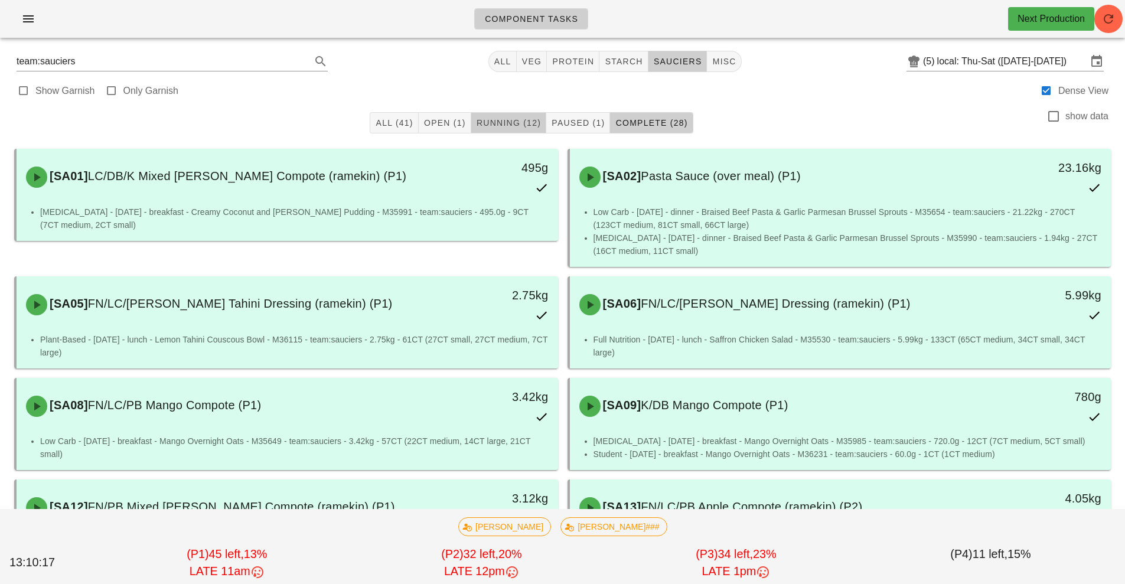
click at [518, 125] on span "Running (12)" at bounding box center [508, 122] width 65 height 9
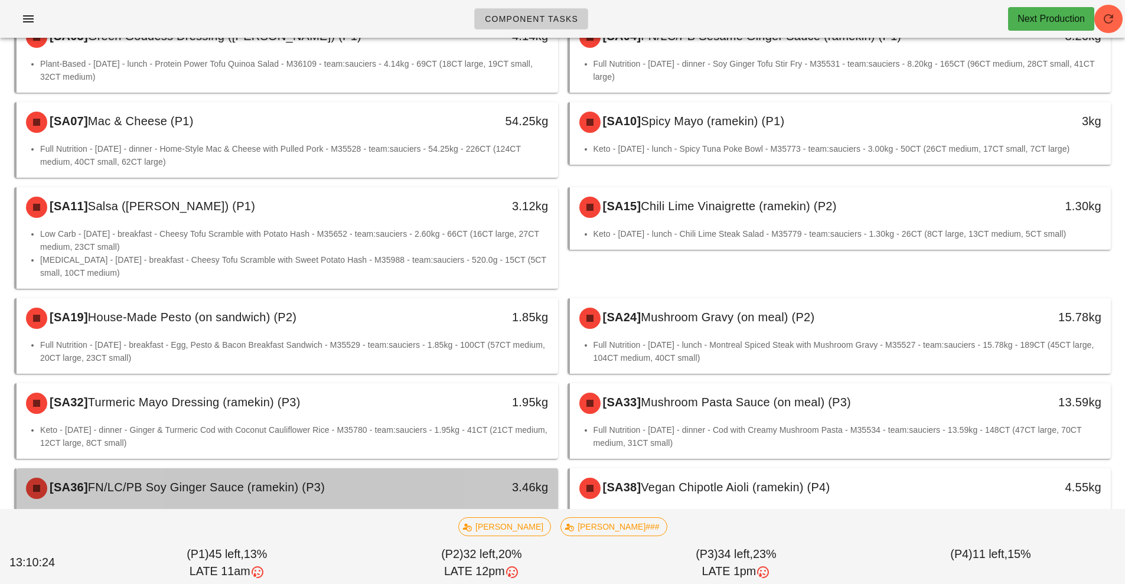
scroll to position [130, 0]
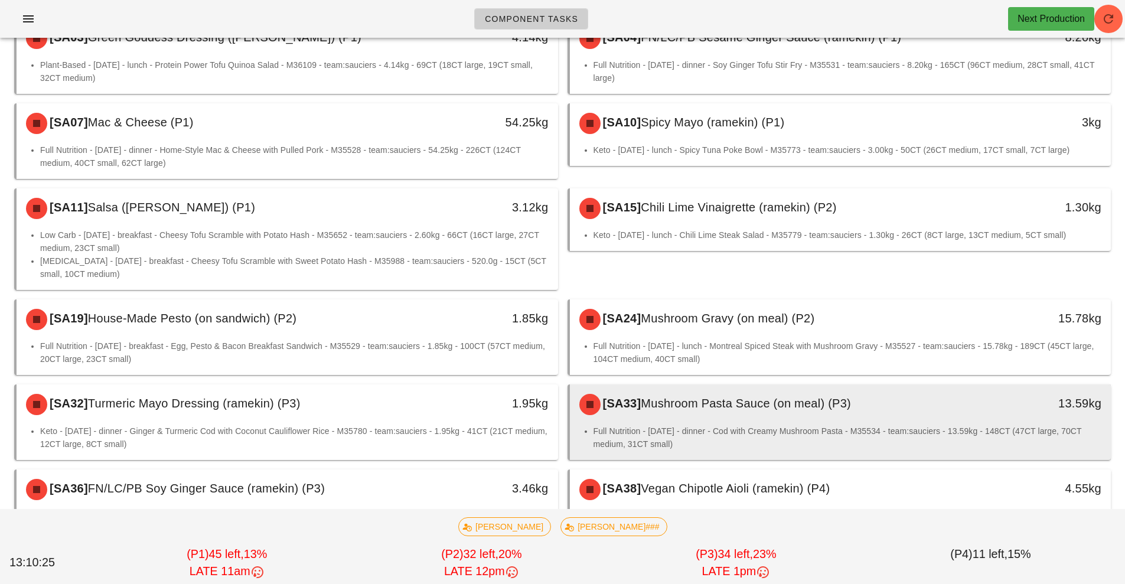
click at [718, 420] on div "[SA33] Mushroom Pasta Sauce (on meal) (P3)" at bounding box center [773, 404] width 402 height 35
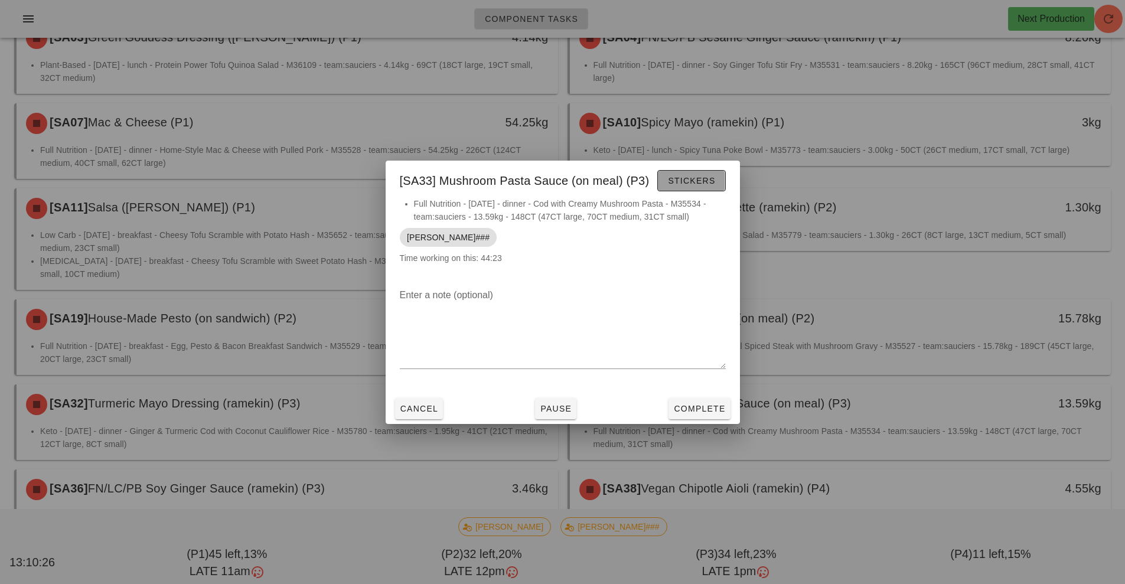
click at [687, 182] on span "Stickers" at bounding box center [691, 180] width 48 height 9
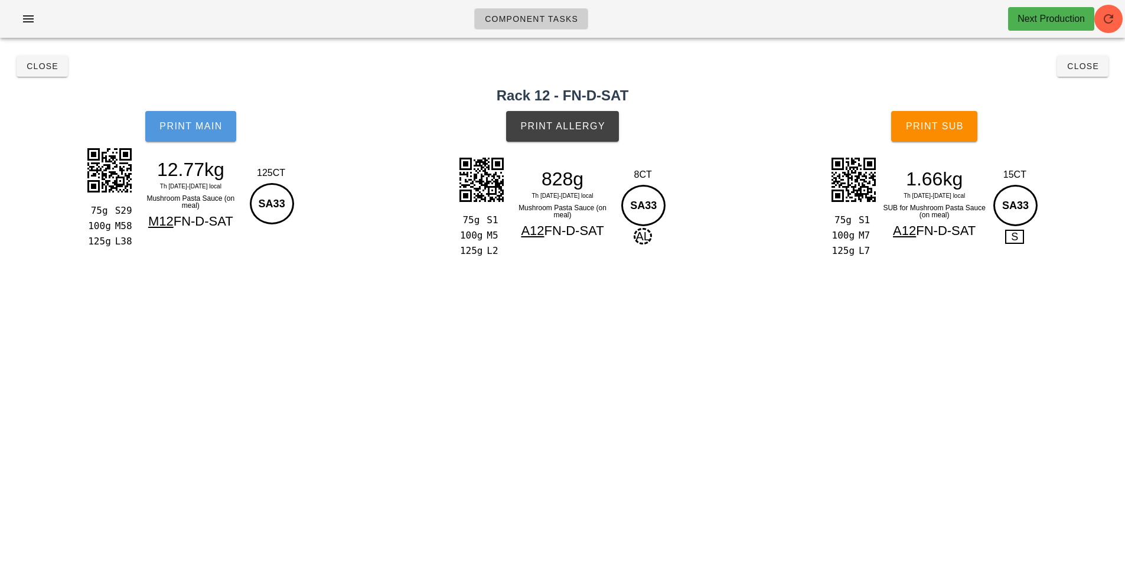
click at [215, 129] on span "Print Main" at bounding box center [191, 126] width 64 height 11
click at [555, 132] on button "Print Allergy" at bounding box center [562, 126] width 113 height 31
click at [925, 135] on button "Print Sub" at bounding box center [934, 126] width 86 height 31
click at [913, 132] on button "Print Sub" at bounding box center [934, 126] width 86 height 31
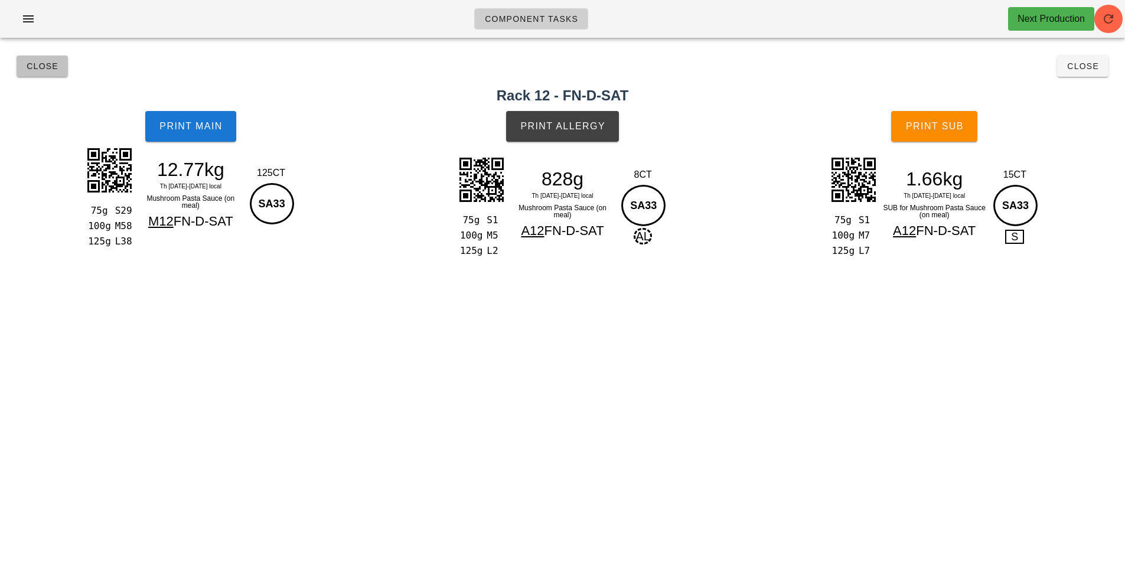
click at [37, 74] on button "Close" at bounding box center [42, 65] width 51 height 21
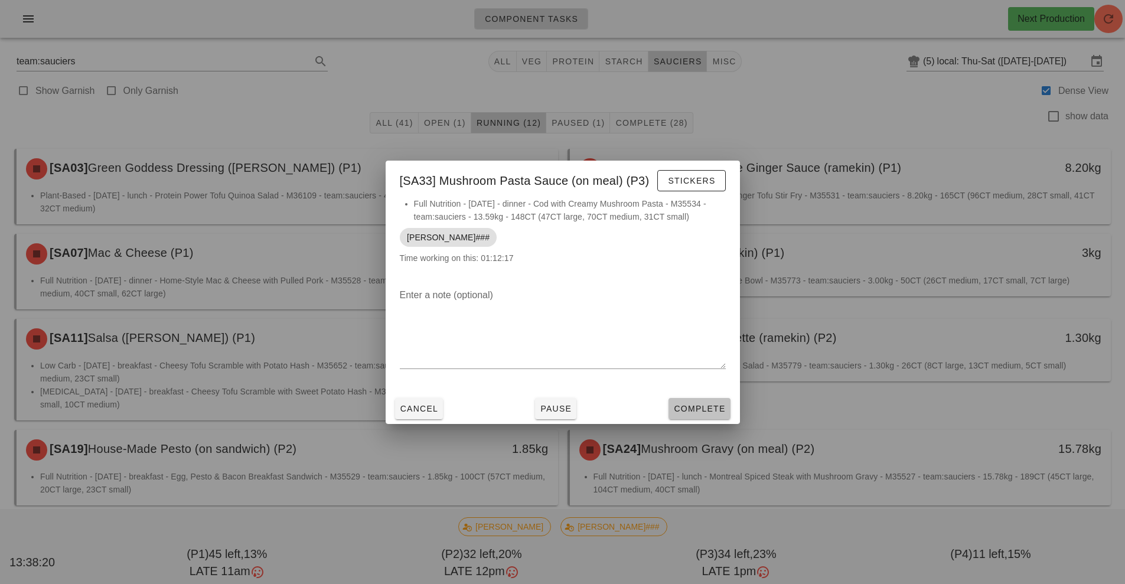
click at [685, 416] on button "Complete" at bounding box center [698, 408] width 61 height 21
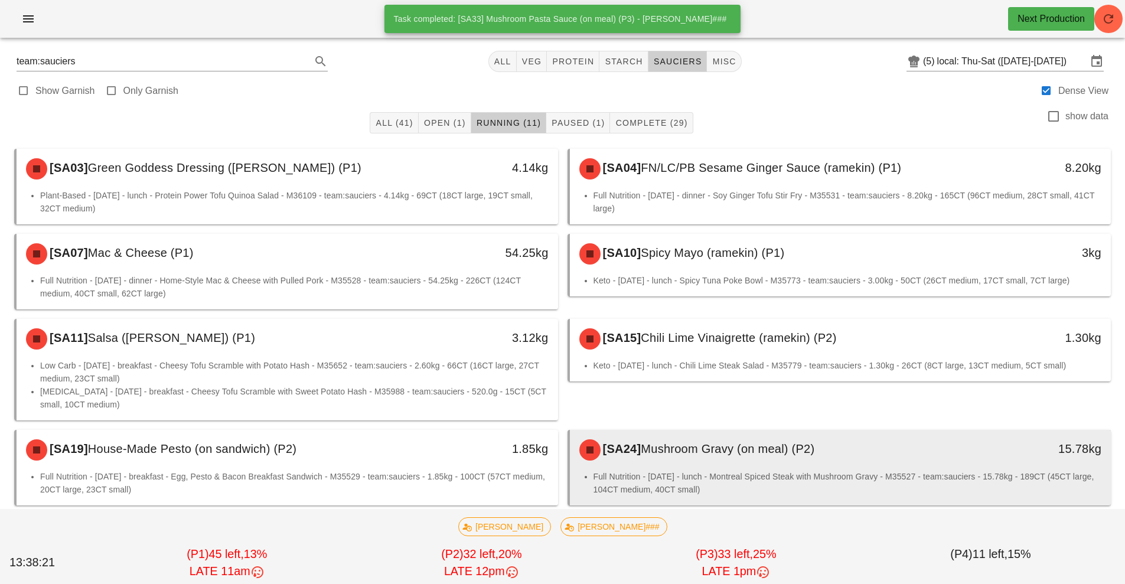
click at [668, 468] on div "[SA24] Mushroom Gravy (on meal) (P2) 15.78kg" at bounding box center [840, 450] width 541 height 40
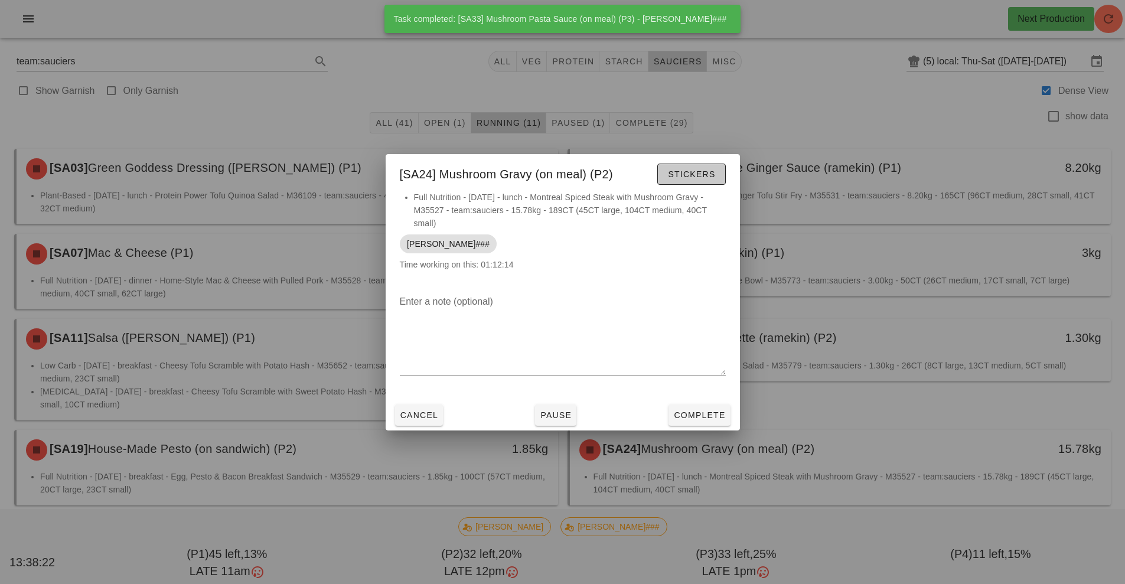
click at [695, 175] on span "Stickers" at bounding box center [691, 173] width 48 height 9
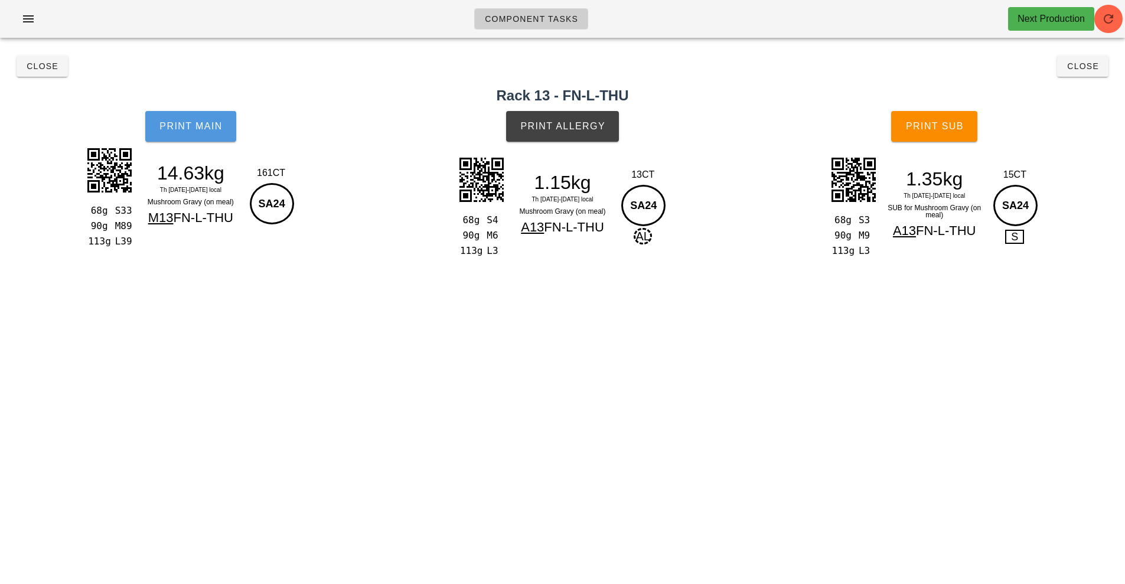
click at [201, 116] on button "Print Main" at bounding box center [190, 126] width 91 height 31
click at [179, 138] on button "Print Main" at bounding box center [190, 126] width 91 height 31
click at [568, 133] on button "Print Allergy" at bounding box center [562, 126] width 113 height 31
click at [937, 128] on span "Print Sub" at bounding box center [934, 126] width 58 height 11
click at [939, 140] on button "Print Sub" at bounding box center [934, 126] width 86 height 31
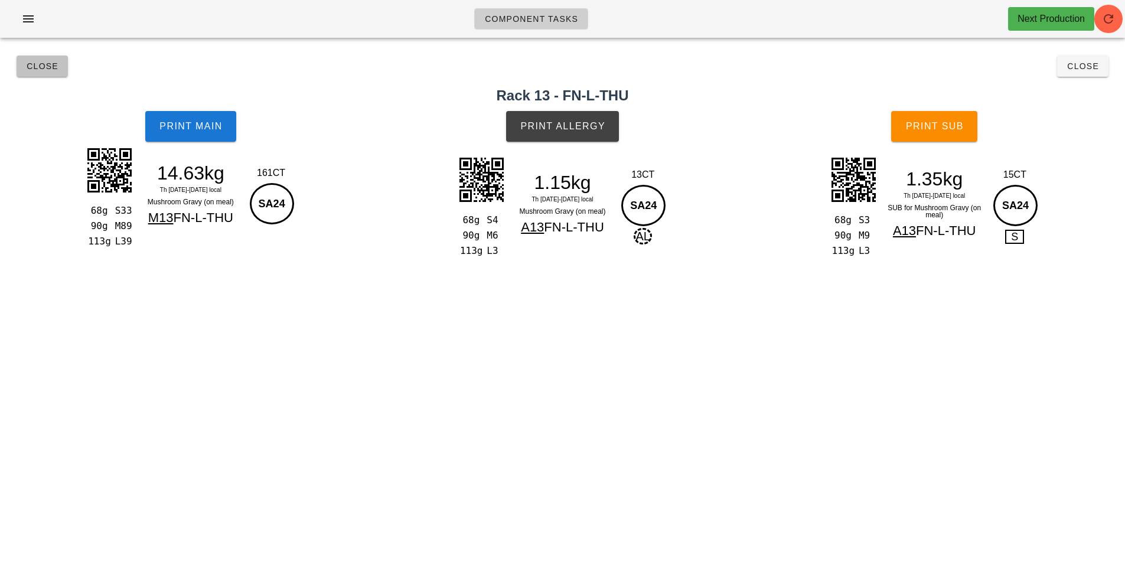
click at [42, 64] on span "Close" at bounding box center [42, 65] width 32 height 9
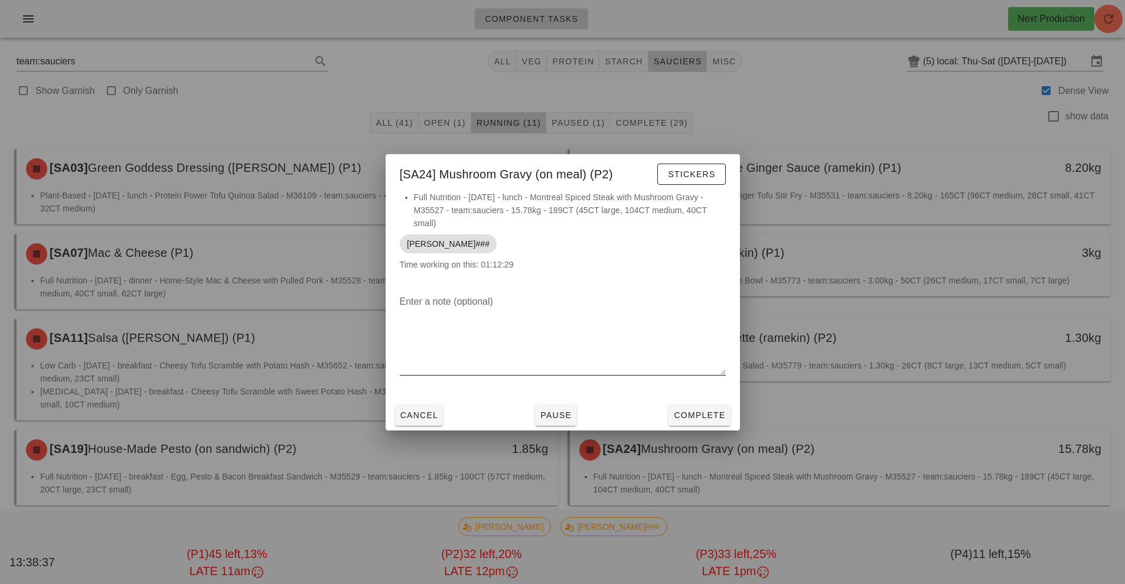
click at [700, 387] on div at bounding box center [563, 384] width 326 height 8
click at [695, 419] on span "Complete" at bounding box center [699, 414] width 52 height 9
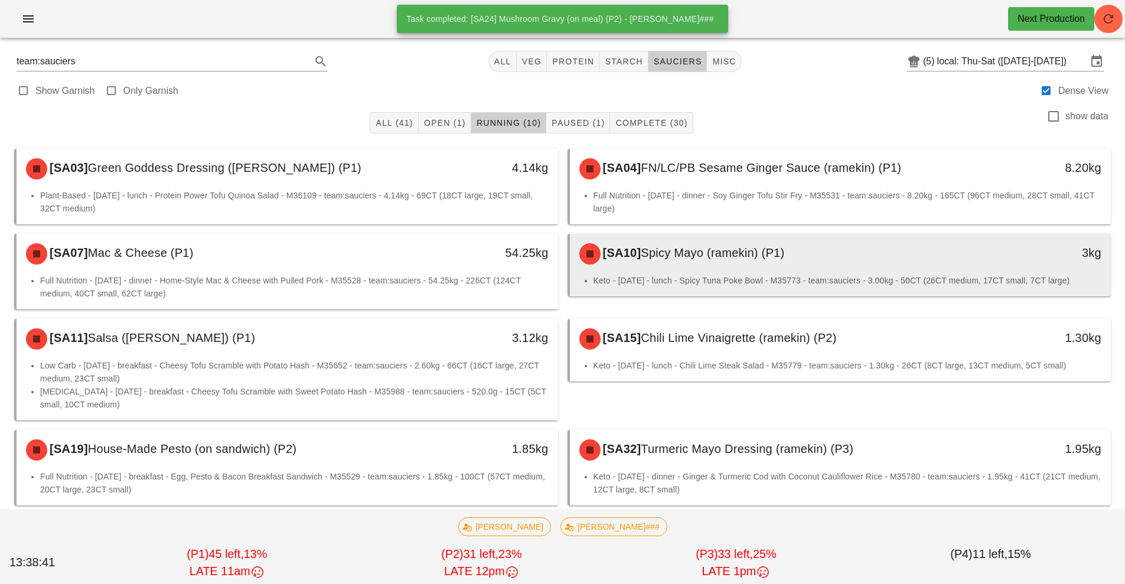
click at [698, 261] on div "[SA10] Spicy Mayo (ramekin) (P1)" at bounding box center [773, 253] width 402 height 35
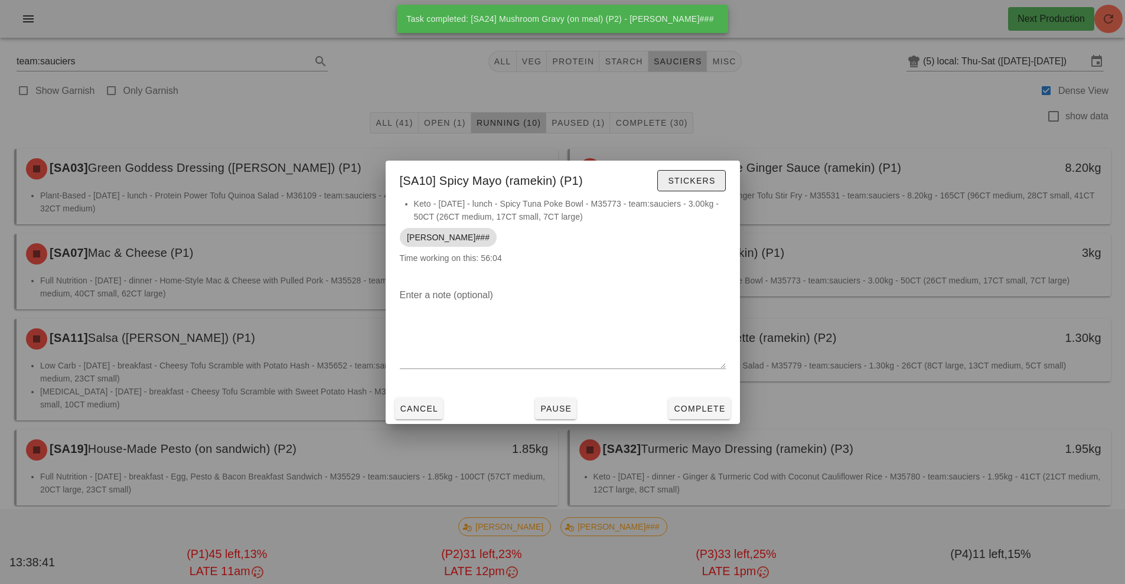
click at [684, 179] on span "Stickers" at bounding box center [691, 180] width 48 height 9
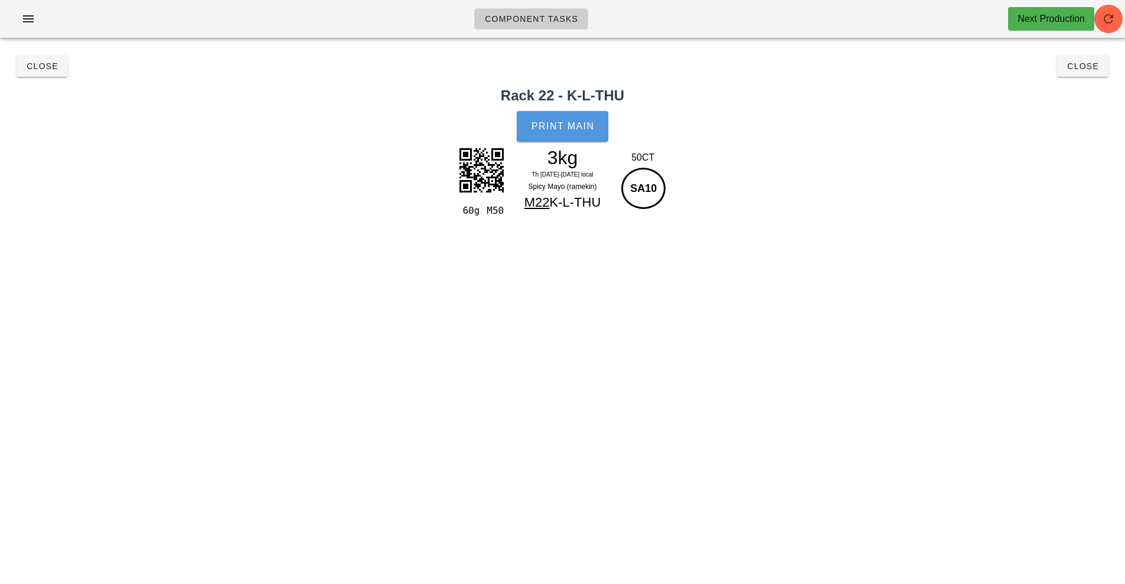
click at [550, 121] on span "Print Main" at bounding box center [563, 126] width 64 height 11
click at [45, 72] on button "Close" at bounding box center [42, 65] width 51 height 21
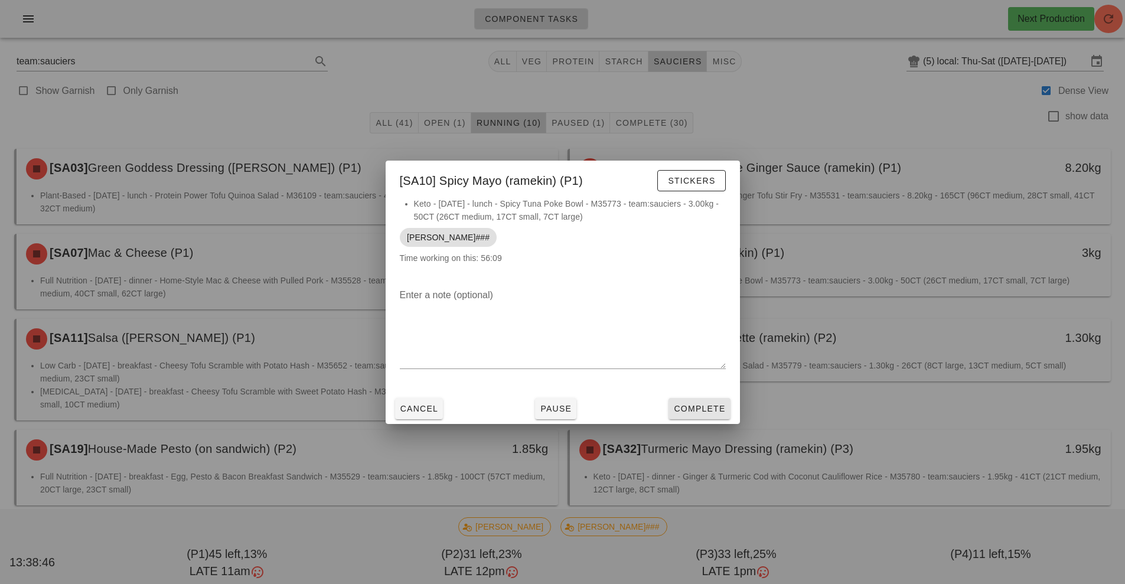
click at [699, 398] on button "Complete" at bounding box center [698, 408] width 61 height 21
